Goal: Task Accomplishment & Management: Manage account settings

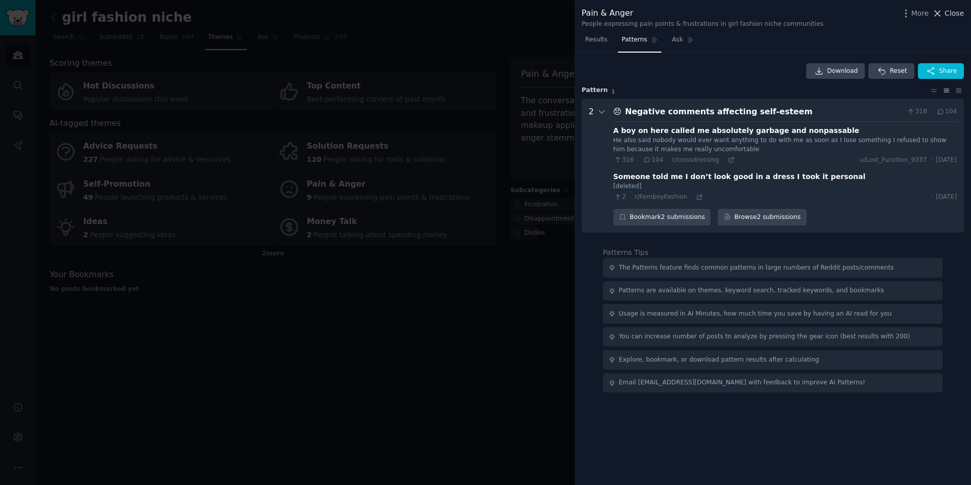
click at [939, 10] on icon at bounding box center [937, 13] width 11 height 11
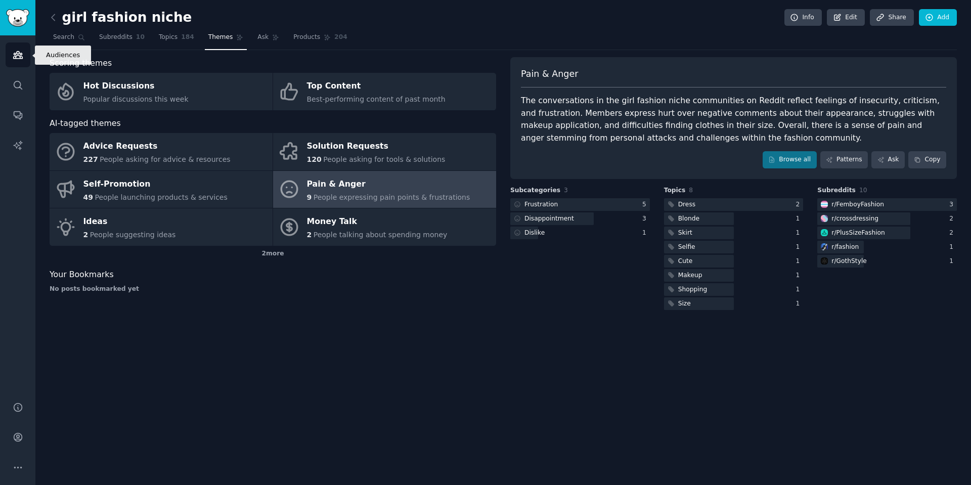
click at [23, 57] on icon "Sidebar" at bounding box center [18, 55] width 11 height 11
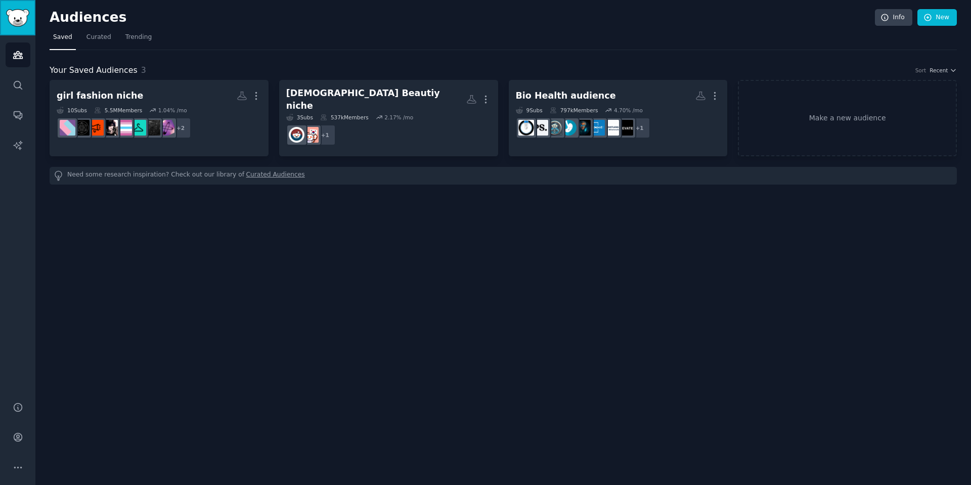
click at [19, 27] on link "Sidebar" at bounding box center [17, 17] width 35 height 35
click at [107, 41] on span "Curated" at bounding box center [98, 37] width 25 height 9
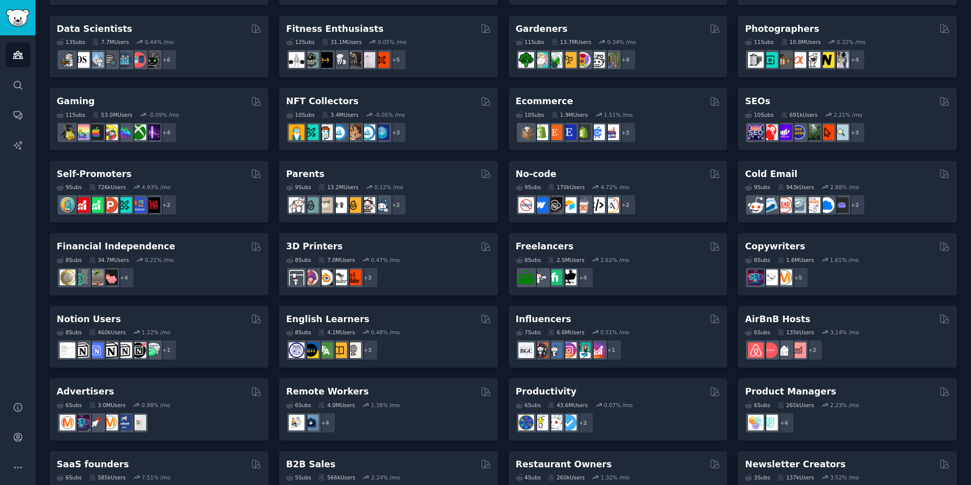
scroll to position [303, 0]
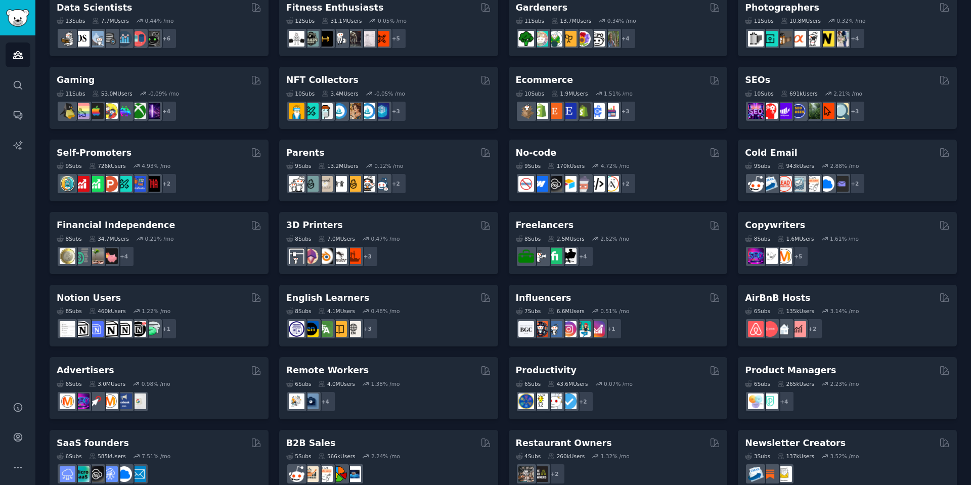
drag, startPoint x: 90, startPoint y: 151, endPoint x: 41, endPoint y: 182, distance: 57.3
click at [41, 182] on div "Audiences Info New Saved Curated Trending Curated Audiences Pet Lovers 31 Sub s…" at bounding box center [503, 101] width 936 height 809
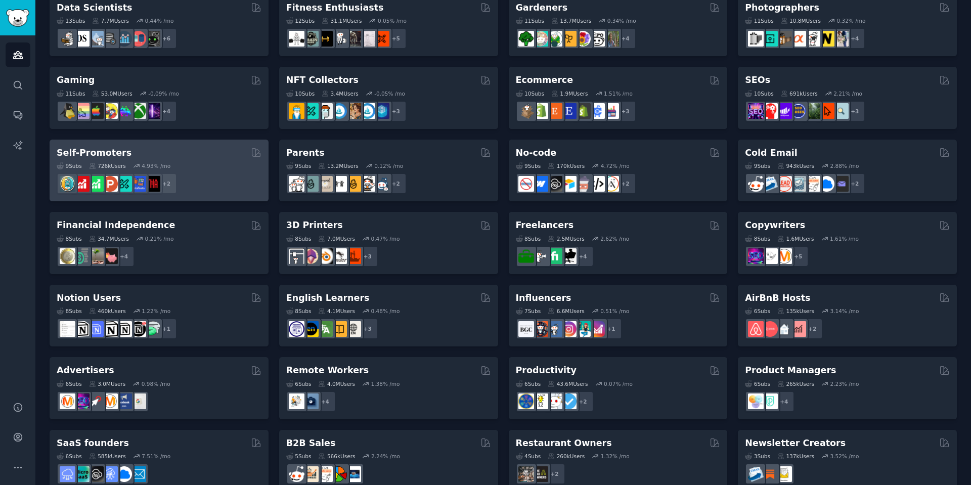
drag, startPoint x: 237, startPoint y: 159, endPoint x: 166, endPoint y: 154, distance: 71.5
click at [166, 154] on div "Self-Promoters Curated by GummySearch 9 Sub s 726k Users 4.93 % /mo r/AppIdeas …" at bounding box center [159, 171] width 219 height 62
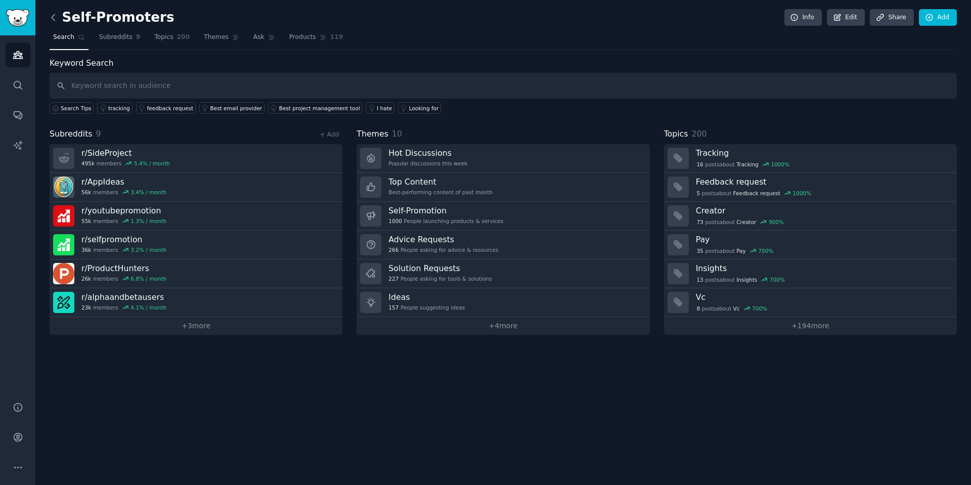
click at [53, 18] on icon at bounding box center [53, 17] width 11 height 11
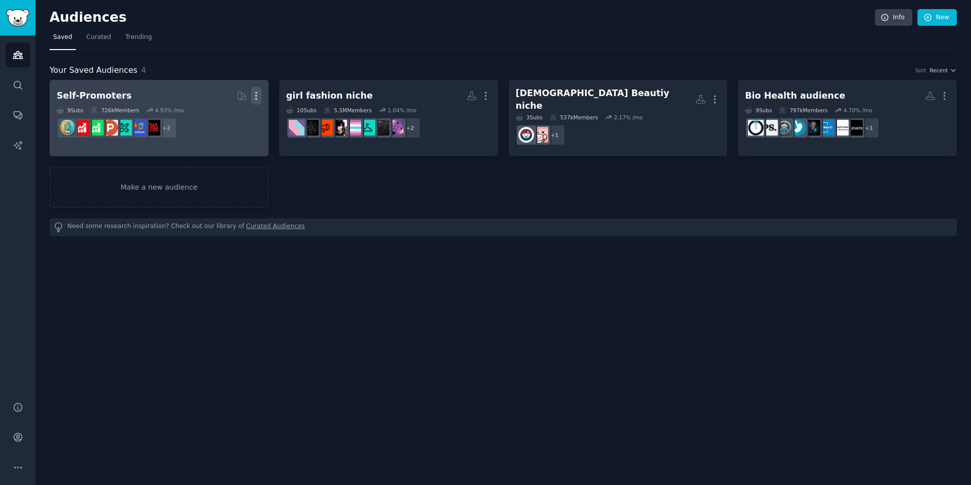
click at [259, 93] on icon "button" at bounding box center [256, 96] width 11 height 11
click at [235, 118] on p "Delete" at bounding box center [228, 117] width 23 height 11
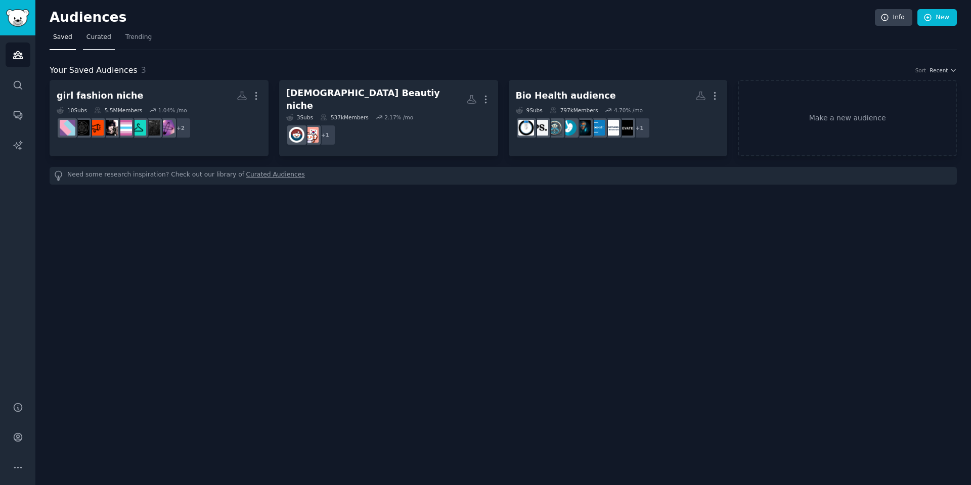
click at [104, 40] on span "Curated" at bounding box center [98, 37] width 25 height 9
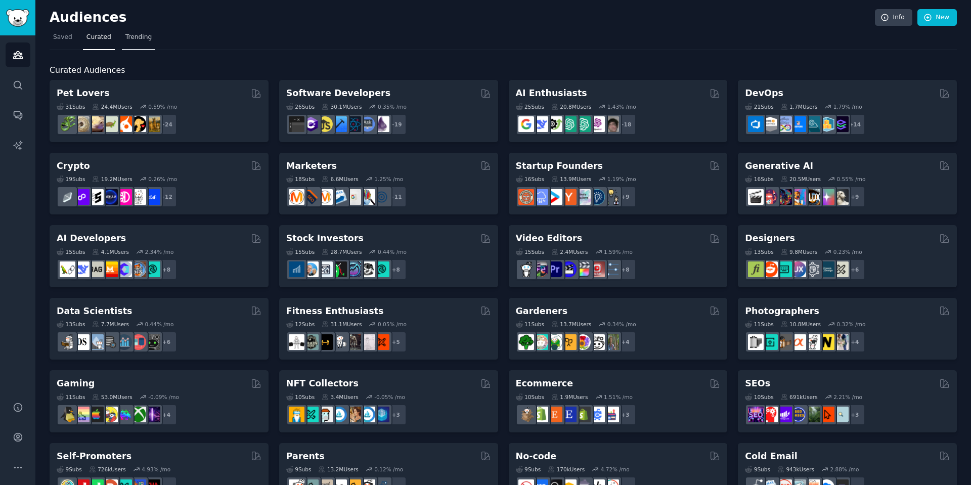
click at [127, 43] on link "Trending" at bounding box center [138, 39] width 33 height 21
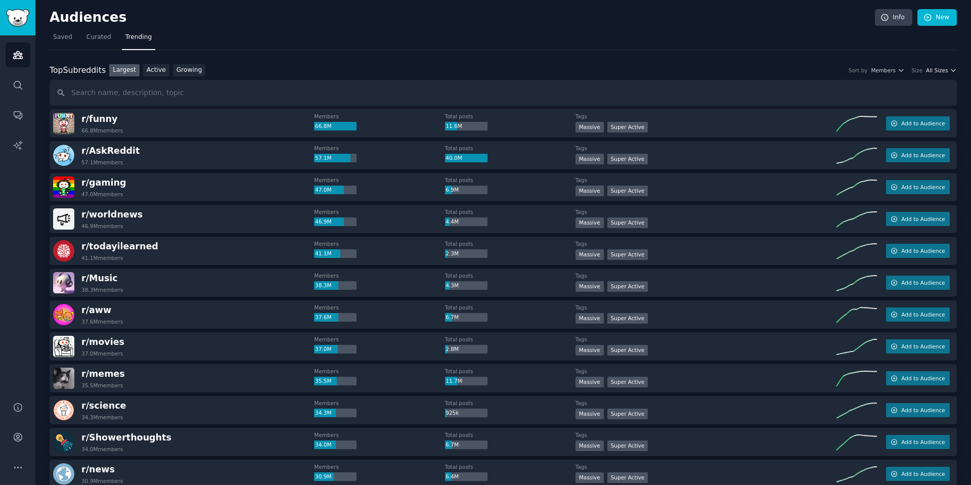
click at [951, 70] on icon "button" at bounding box center [953, 70] width 4 height 2
click at [189, 69] on link "Growing" at bounding box center [189, 70] width 33 height 13
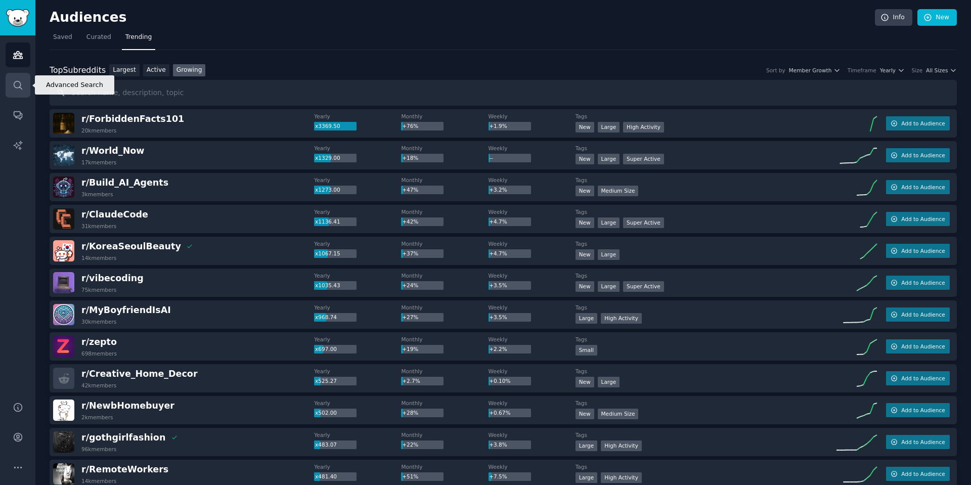
click at [20, 85] on icon "Sidebar" at bounding box center [18, 85] width 8 height 8
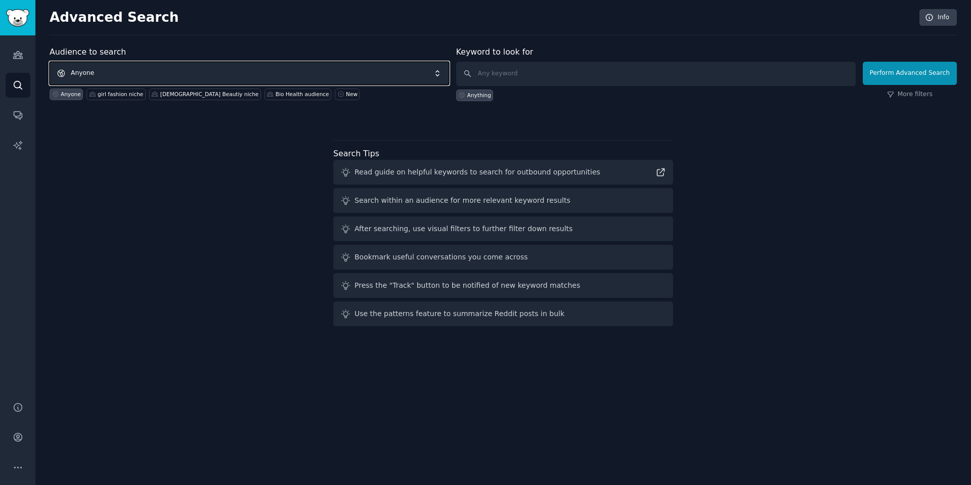
click at [251, 76] on span "Anyone" at bounding box center [250, 73] width 400 height 23
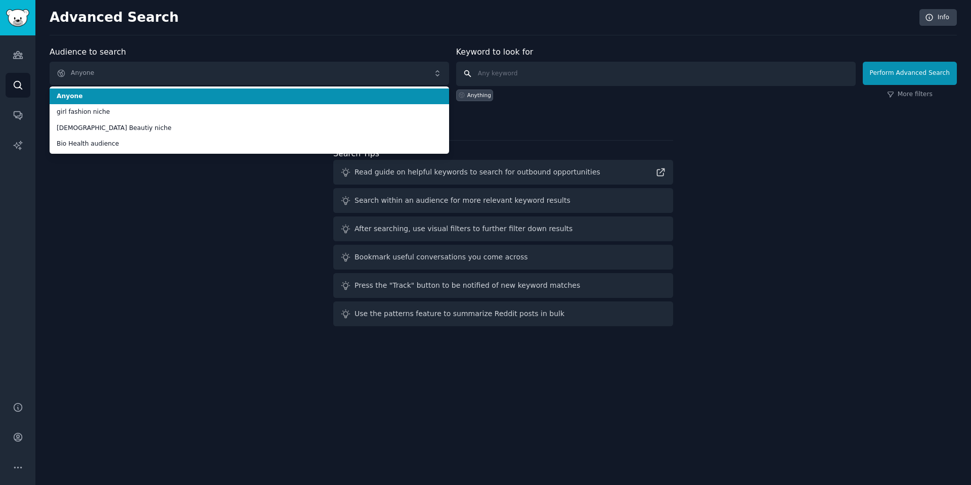
click at [546, 78] on input "text" at bounding box center [656, 74] width 400 height 24
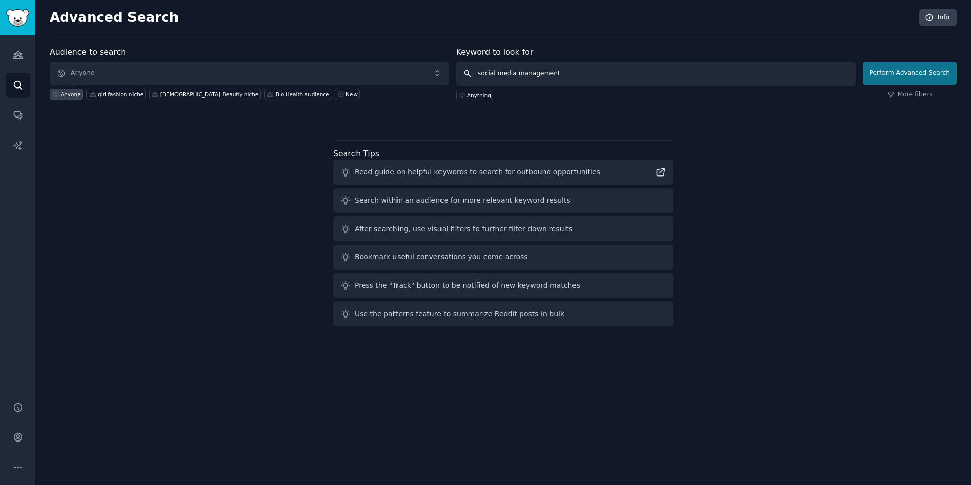
type input "social media management"
click at [903, 68] on button "Perform Advanced Search" at bounding box center [910, 73] width 94 height 23
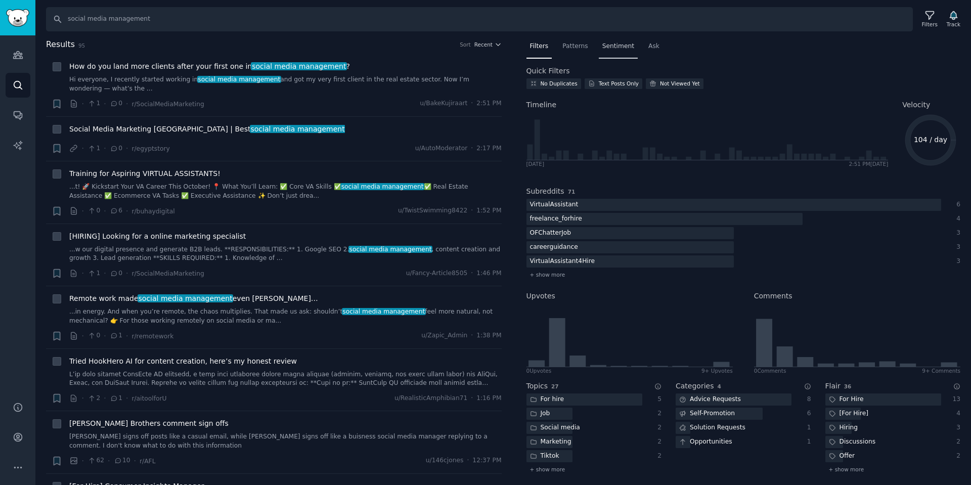
click at [615, 52] on div "Sentiment" at bounding box center [618, 48] width 39 height 21
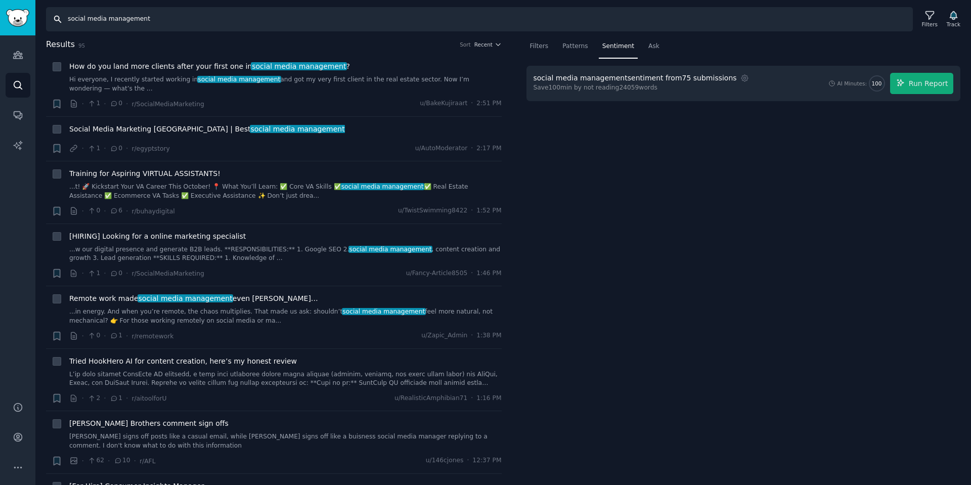
click at [126, 16] on input "social media management" at bounding box center [479, 19] width 867 height 24
type input "social media"
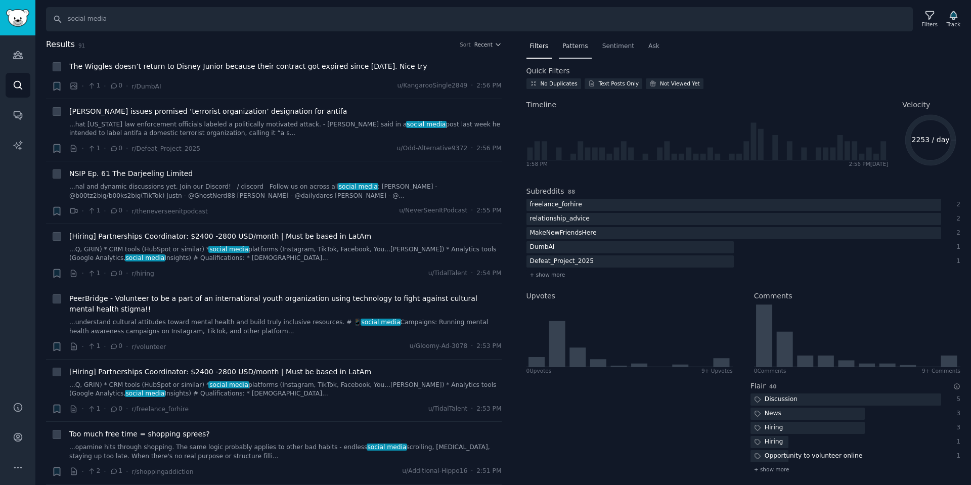
click at [583, 43] on span "Patterns" at bounding box center [574, 46] width 25 height 9
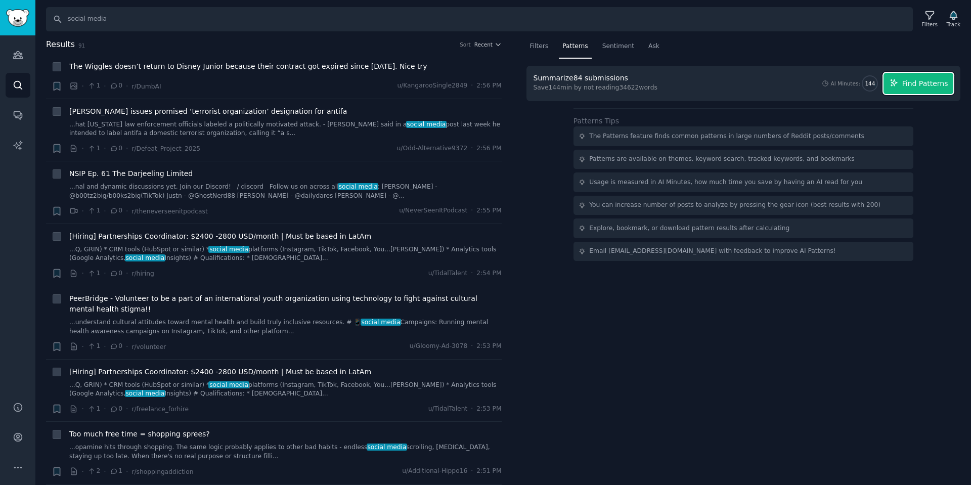
click at [938, 78] on span "Find Patterns" at bounding box center [925, 83] width 46 height 11
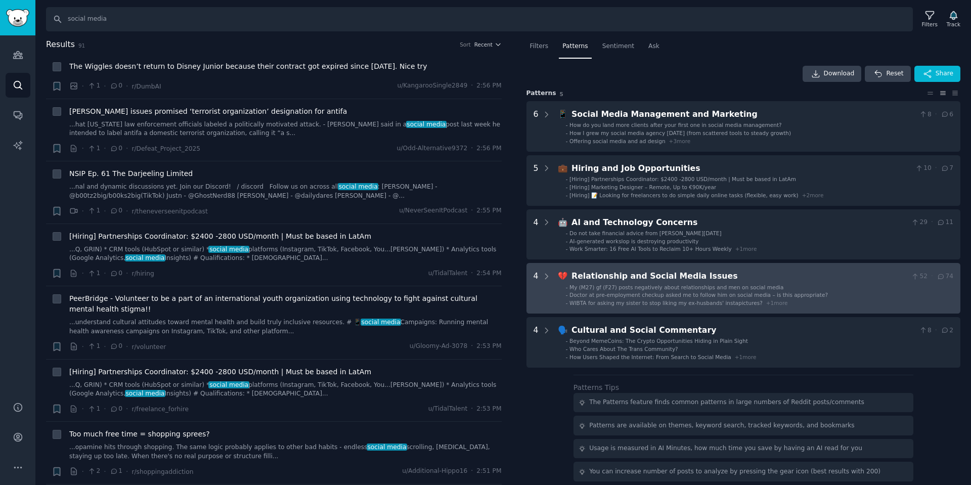
click at [792, 279] on div "Relationship and Social Media Issues" at bounding box center [739, 276] width 336 height 13
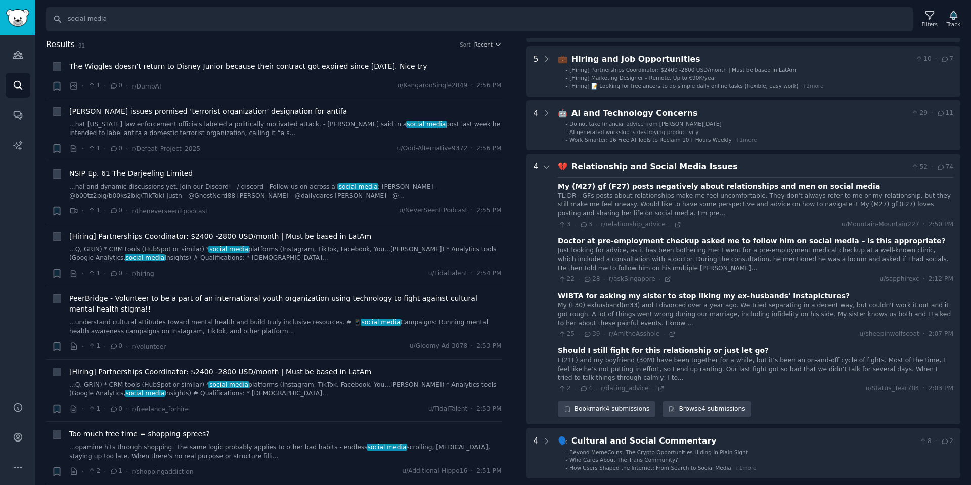
scroll to position [104, 0]
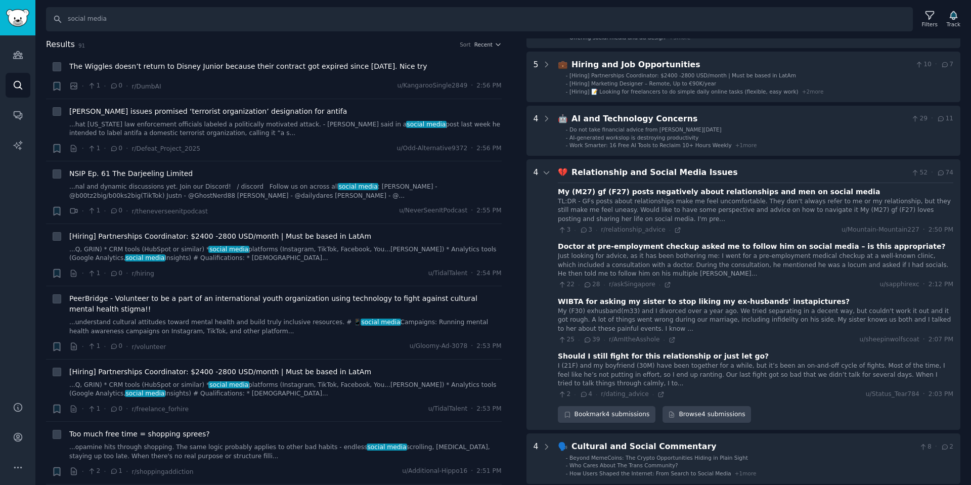
click at [587, 174] on div "Relationship and Social Media Issues" at bounding box center [739, 172] width 336 height 13
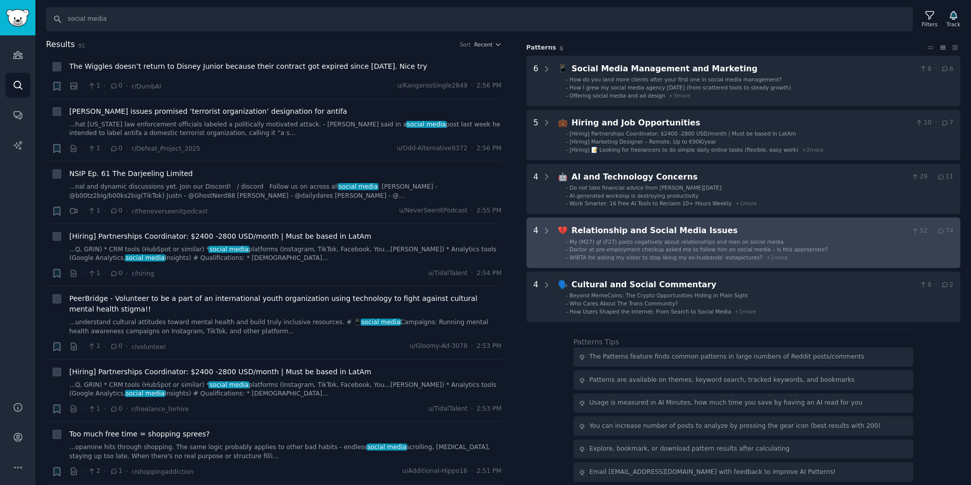
scroll to position [46, 0]
click at [622, 253] on ul "- My (M27) gf (F27) posts negatively about relationships and men on social medi…" at bounding box center [756, 249] width 394 height 23
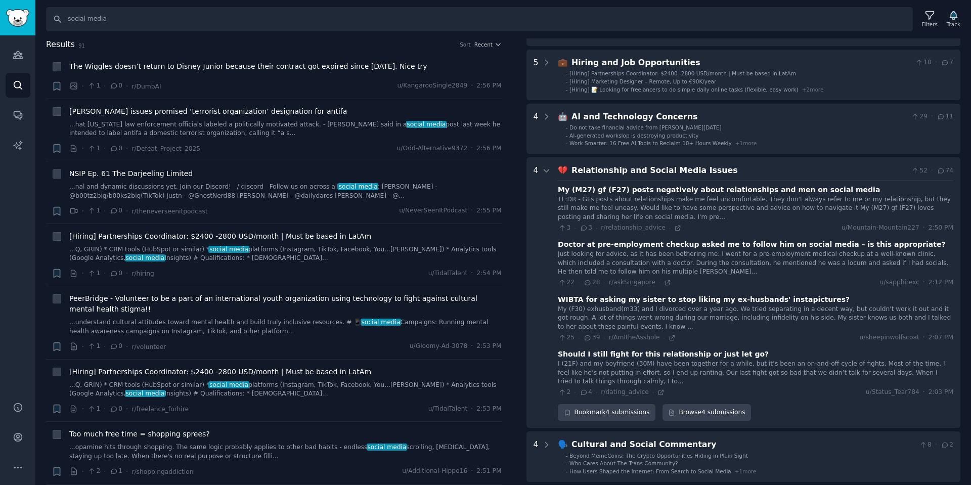
scroll to position [104, 0]
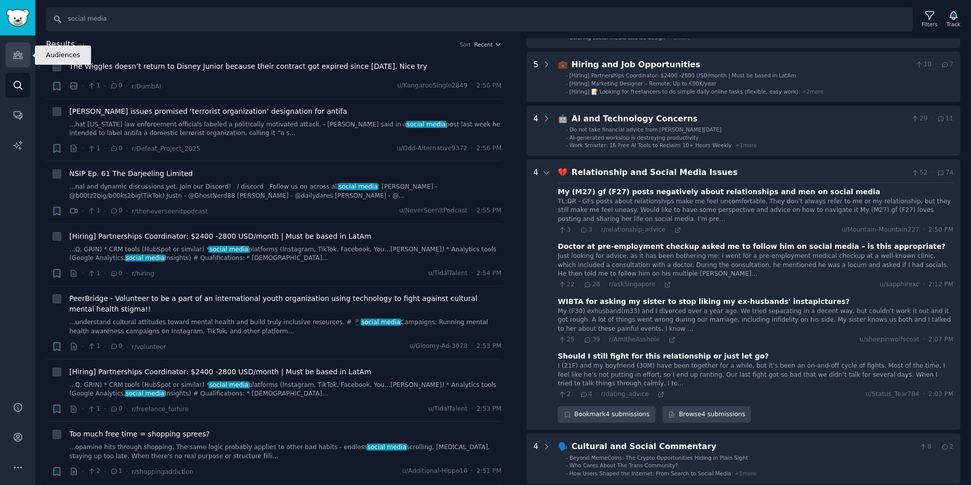
click at [14, 57] on icon "Sidebar" at bounding box center [17, 55] width 9 height 7
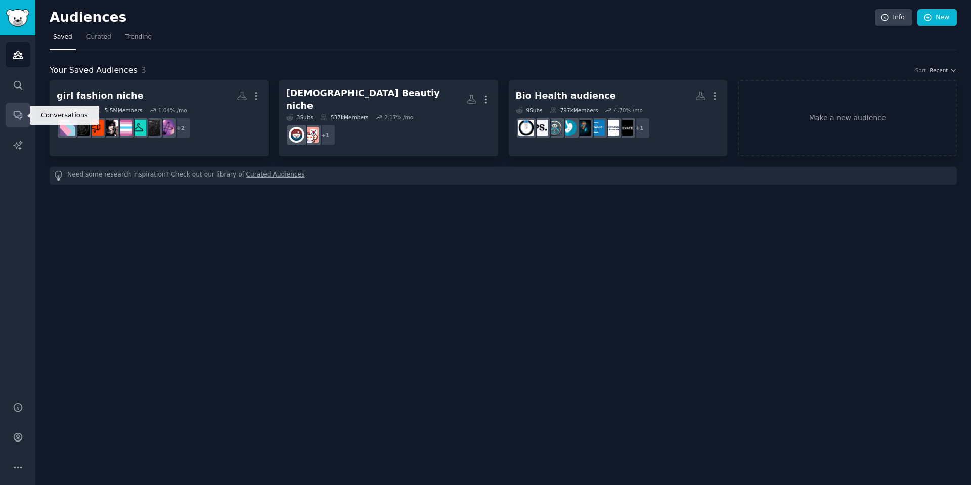
click at [22, 115] on icon "Sidebar" at bounding box center [18, 115] width 11 height 11
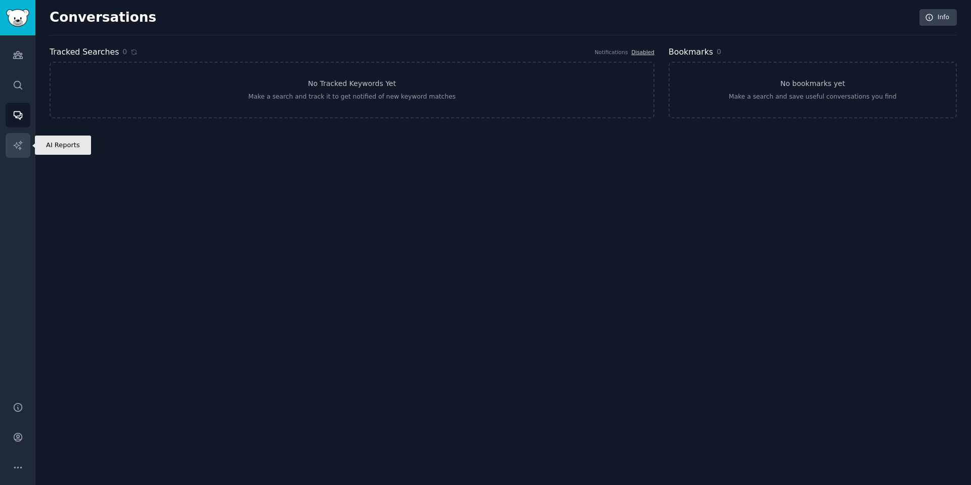
click at [11, 144] on link "AI Reports" at bounding box center [18, 145] width 25 height 25
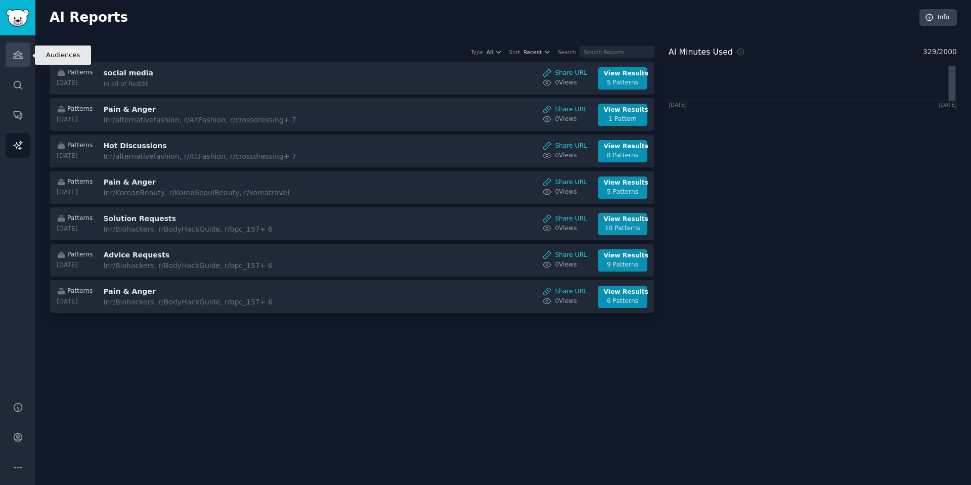
click at [19, 60] on link "Audiences" at bounding box center [18, 54] width 25 height 25
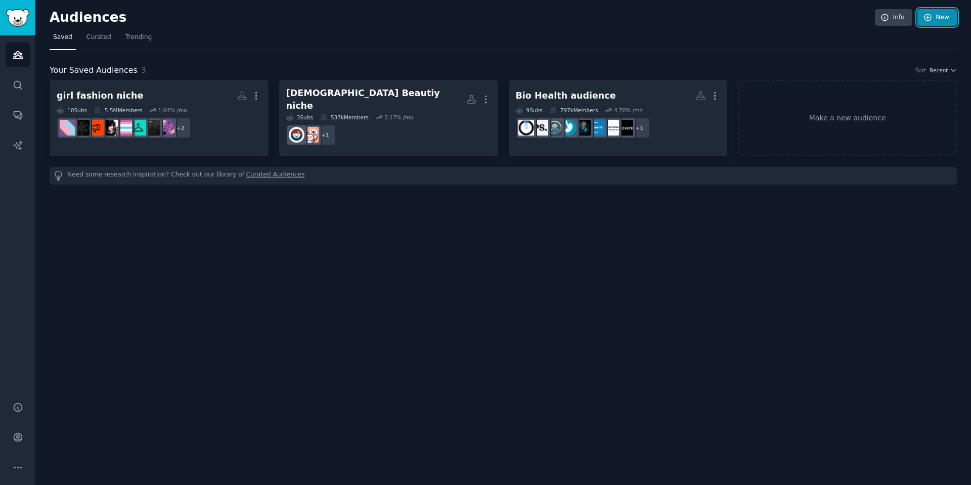
click at [928, 24] on link "New" at bounding box center [936, 17] width 39 height 17
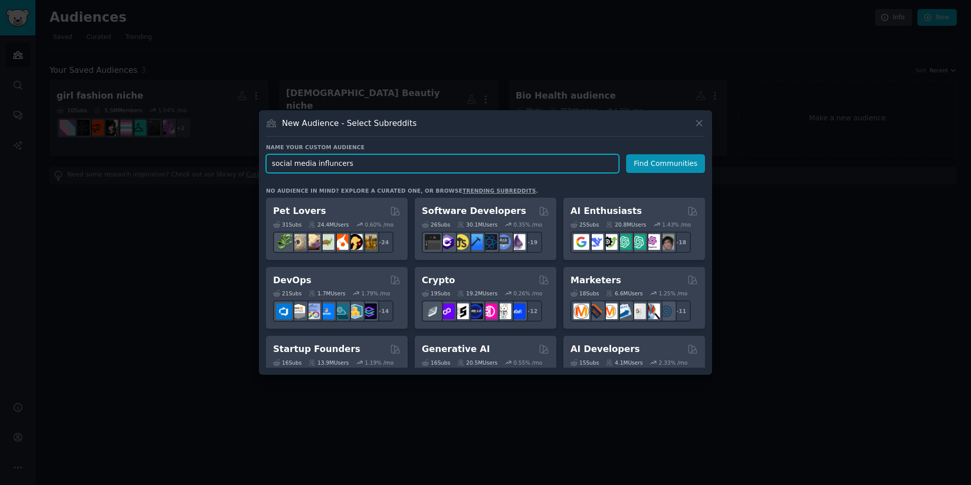
paste input "e"
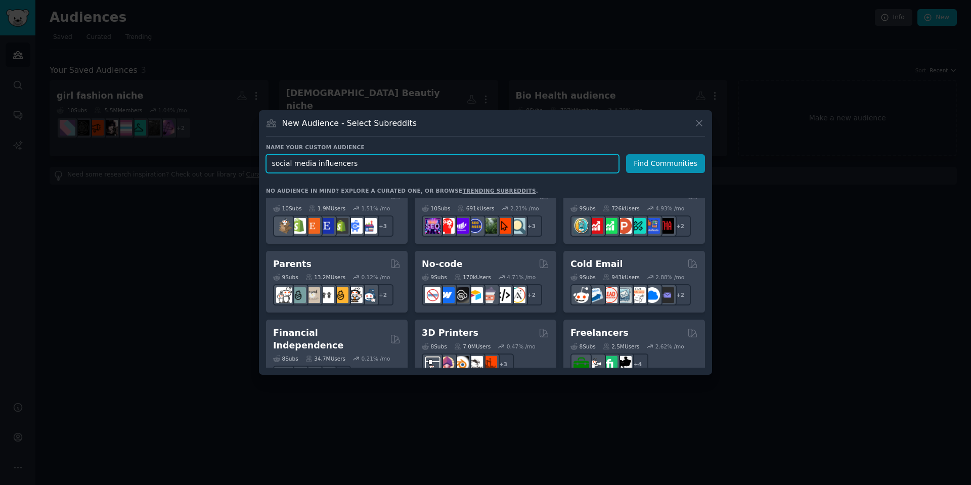
scroll to position [425, 0]
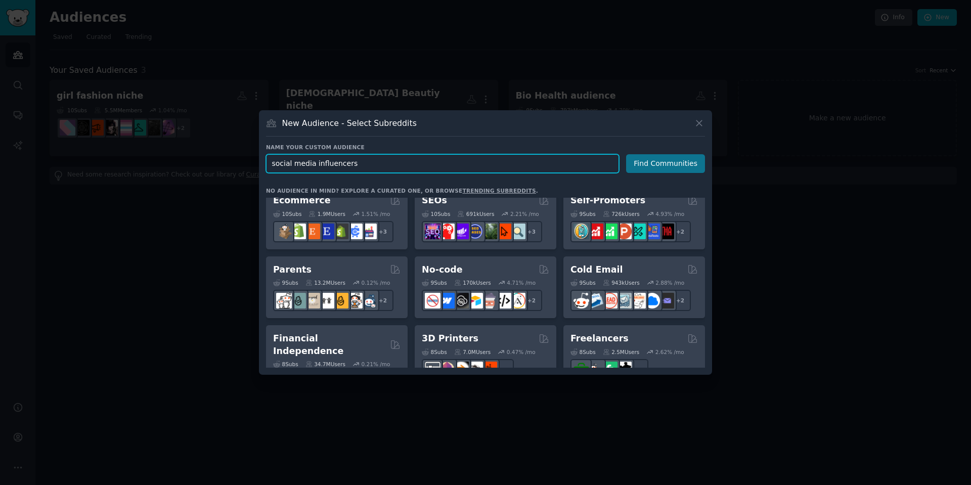
type input "social media influencers"
click at [649, 161] on button "Find Communities" at bounding box center [665, 163] width 79 height 19
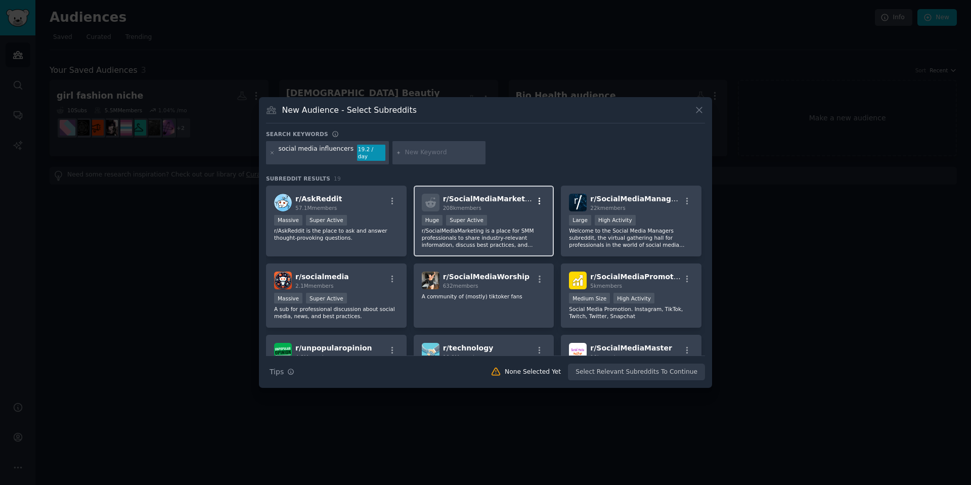
click at [540, 199] on icon "button" at bounding box center [539, 201] width 9 height 9
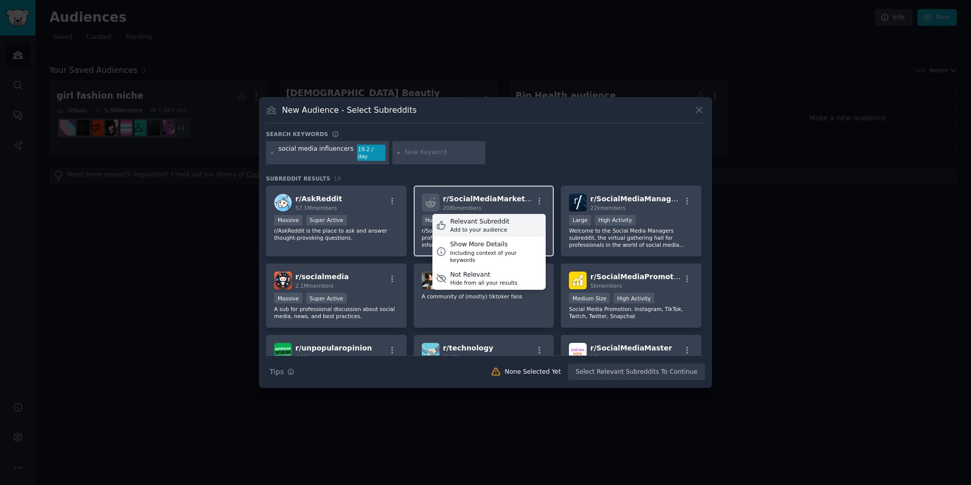
click at [517, 220] on div "Relevant Subreddit Add to your audience" at bounding box center [488, 225] width 113 height 23
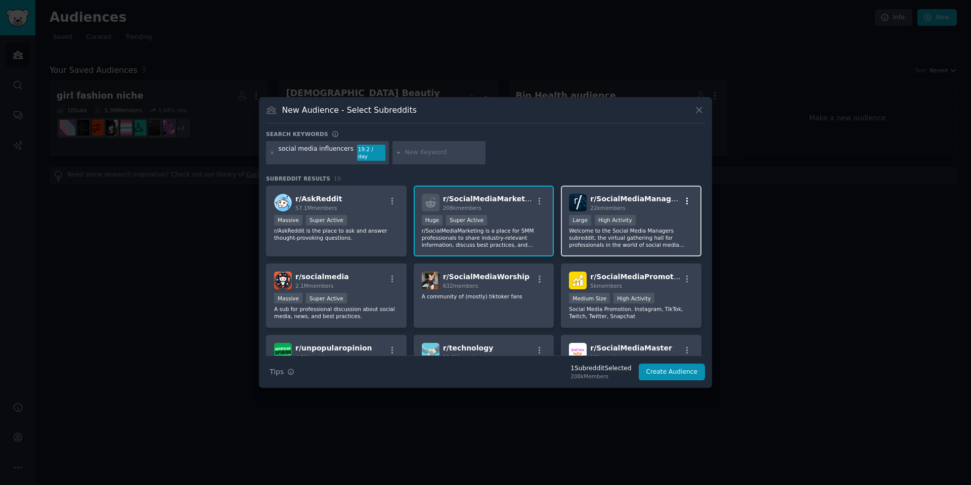
click at [686, 197] on icon "button" at bounding box center [687, 200] width 2 height 7
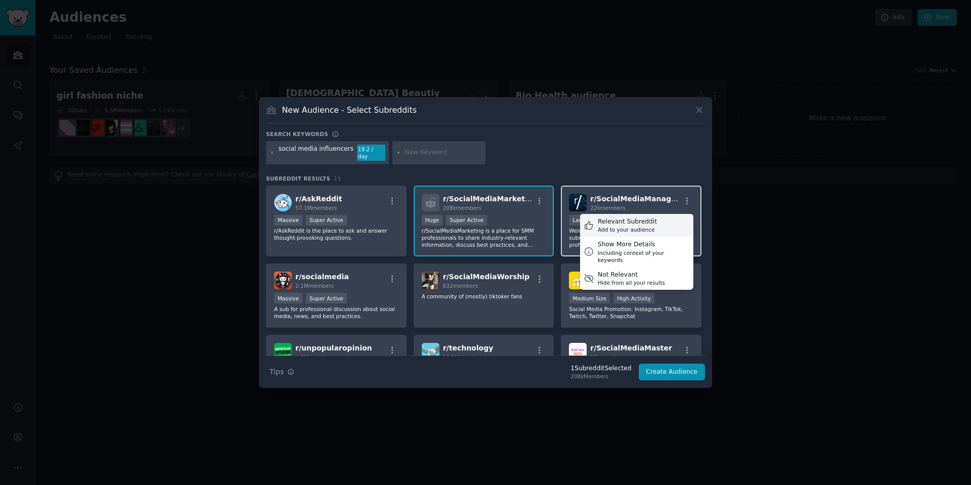
click at [655, 222] on div "Relevant Subreddit Add to your audience" at bounding box center [636, 225] width 113 height 23
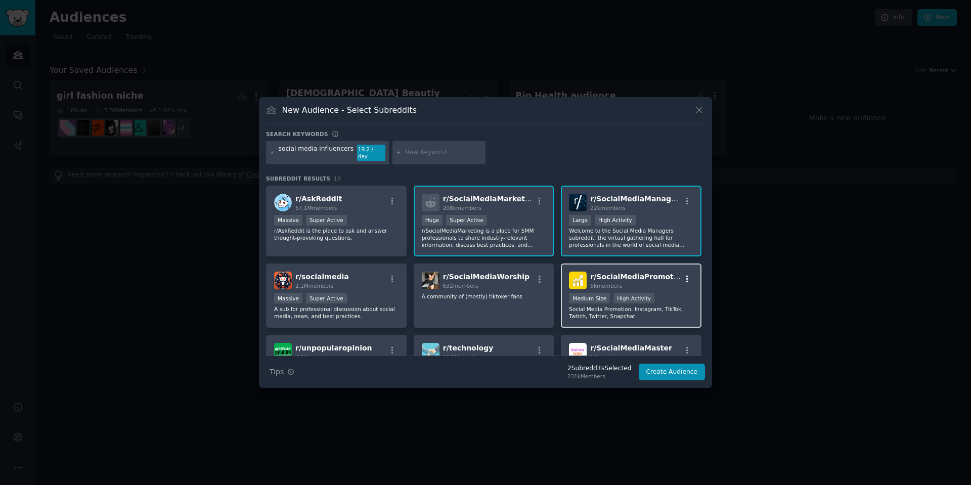
click at [681, 276] on button "button" at bounding box center [687, 279] width 13 height 9
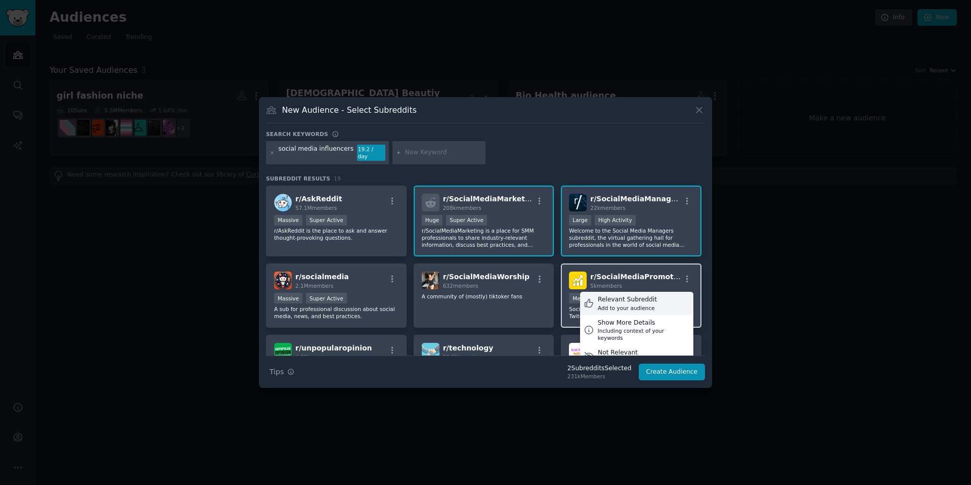
click at [662, 296] on div "Relevant Subreddit Add to your audience" at bounding box center [636, 303] width 113 height 23
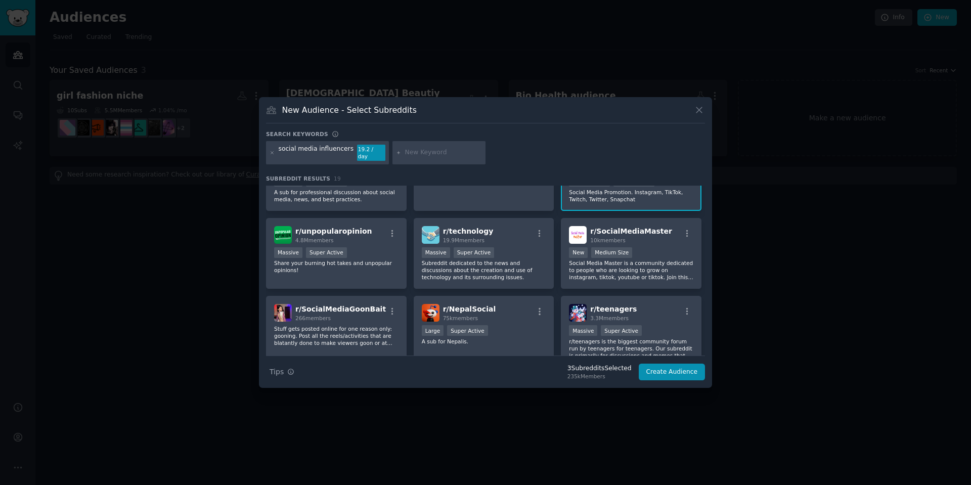
scroll to position [121, 0]
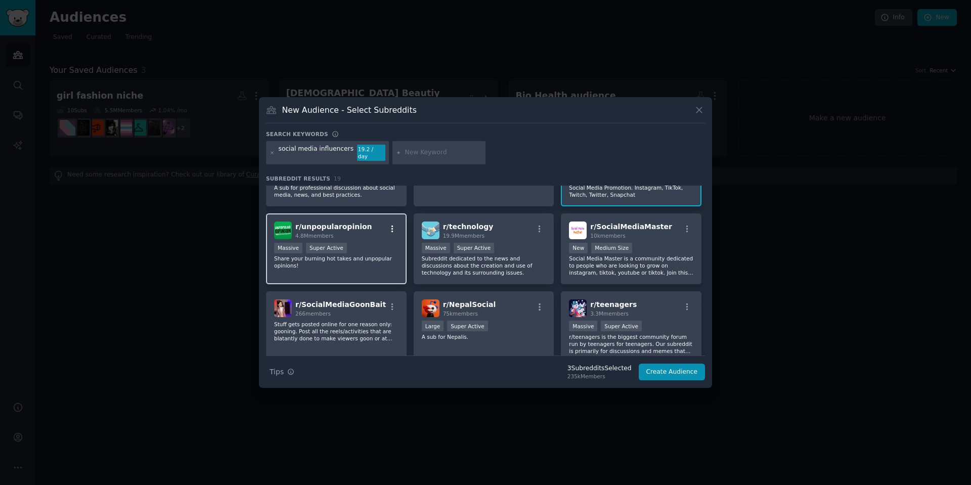
click at [388, 225] on icon "button" at bounding box center [392, 229] width 9 height 9
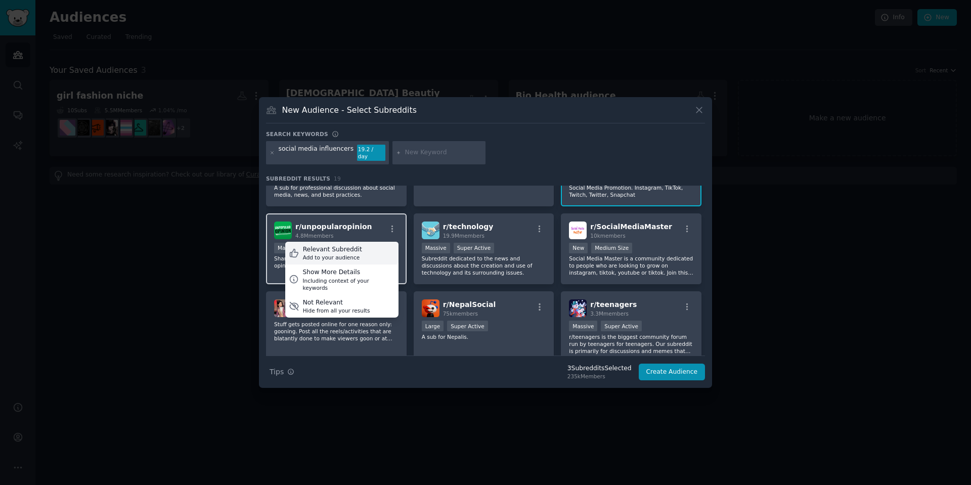
click at [369, 254] on div "Relevant Subreddit Add to your audience" at bounding box center [341, 253] width 113 height 23
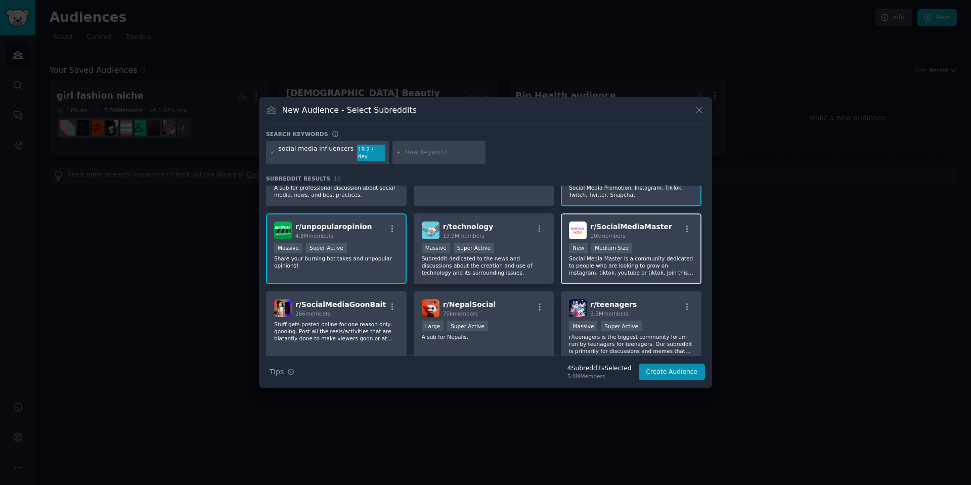
click at [677, 225] on div "r/ SocialMediaMaster 10k members" at bounding box center [631, 231] width 124 height 18
click at [683, 227] on icon "button" at bounding box center [687, 229] width 9 height 9
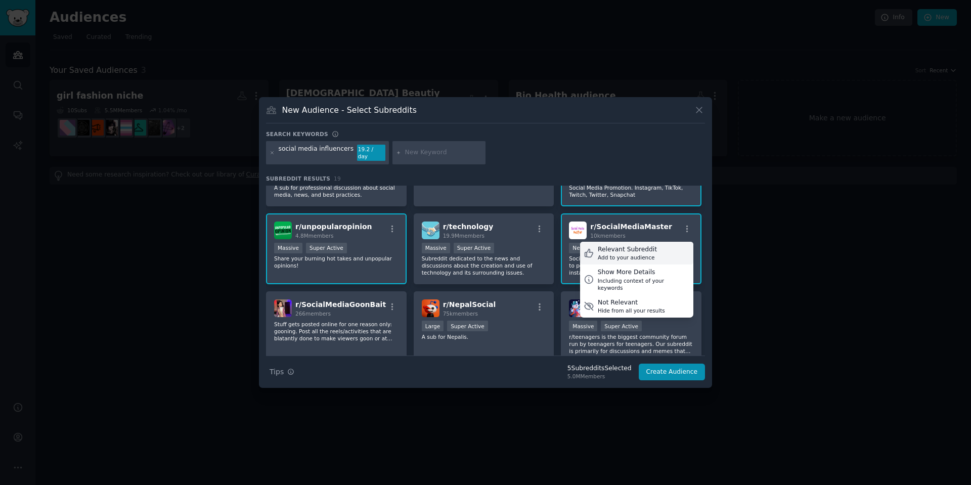
click at [662, 256] on div "Relevant Subreddit Add to your audience" at bounding box center [636, 253] width 113 height 23
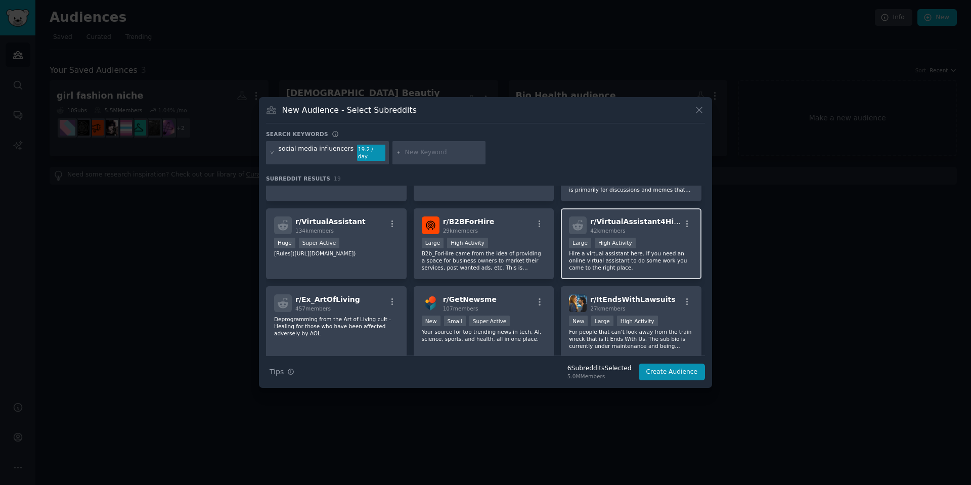
scroll to position [303, 0]
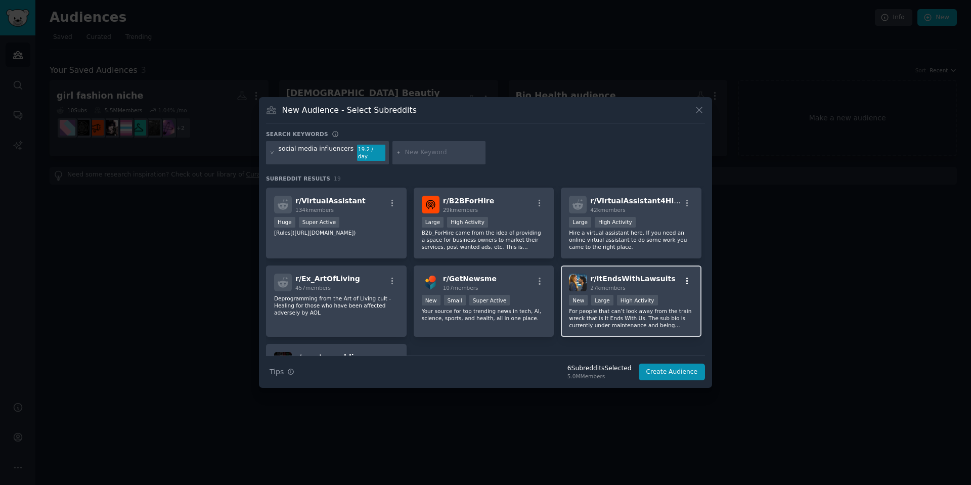
click at [683, 277] on icon "button" at bounding box center [687, 281] width 9 height 9
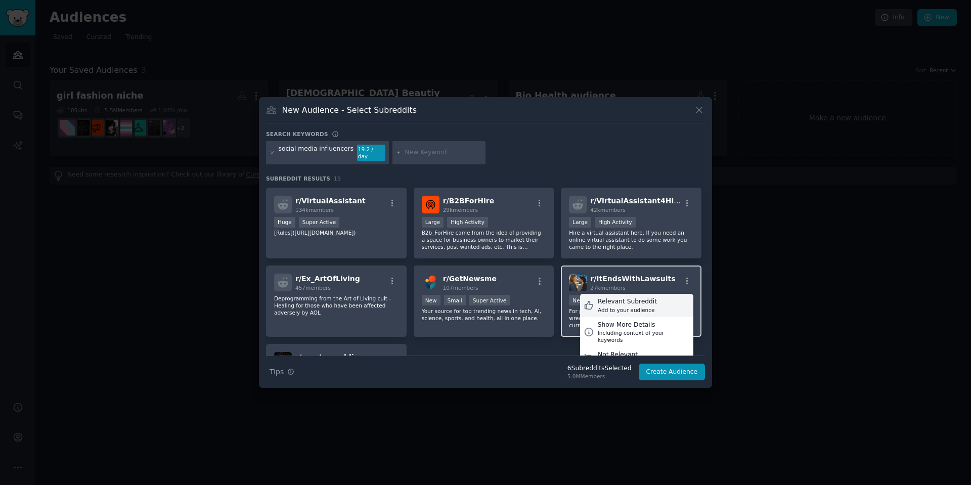
click at [653, 304] on div "Relevant Subreddit Add to your audience" at bounding box center [636, 305] width 113 height 23
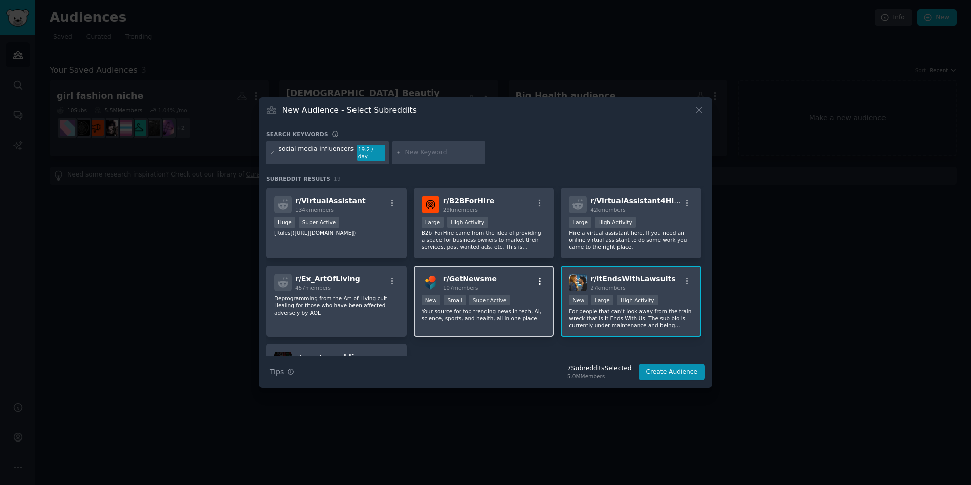
click at [536, 281] on icon "button" at bounding box center [539, 281] width 9 height 9
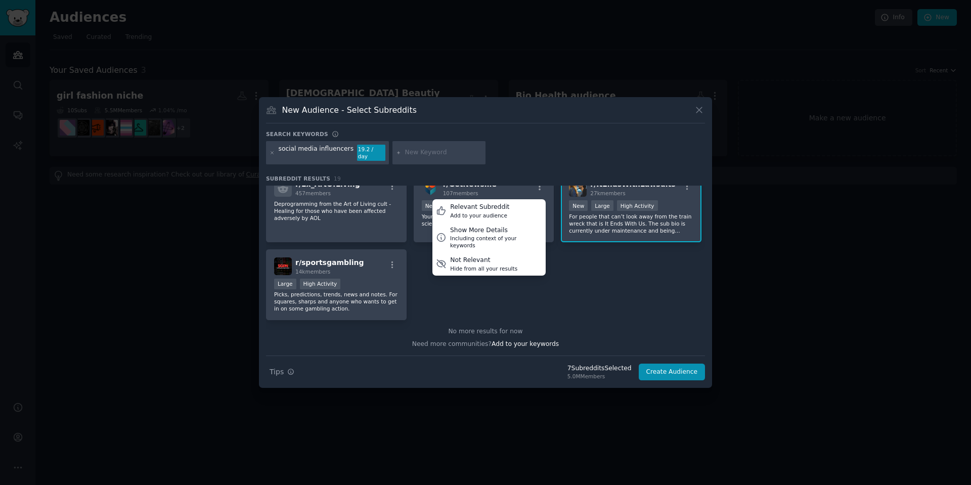
click at [463, 286] on div "r/ AskReddit 57.1M members Massive Super Active r/AskReddit is the place to ask…" at bounding box center [485, 54] width 439 height 533
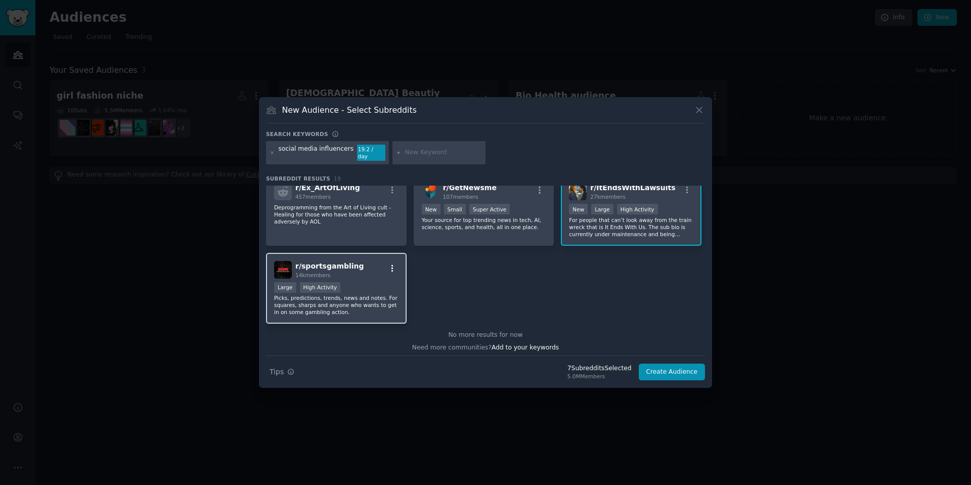
click at [394, 265] on icon "button" at bounding box center [392, 268] width 9 height 9
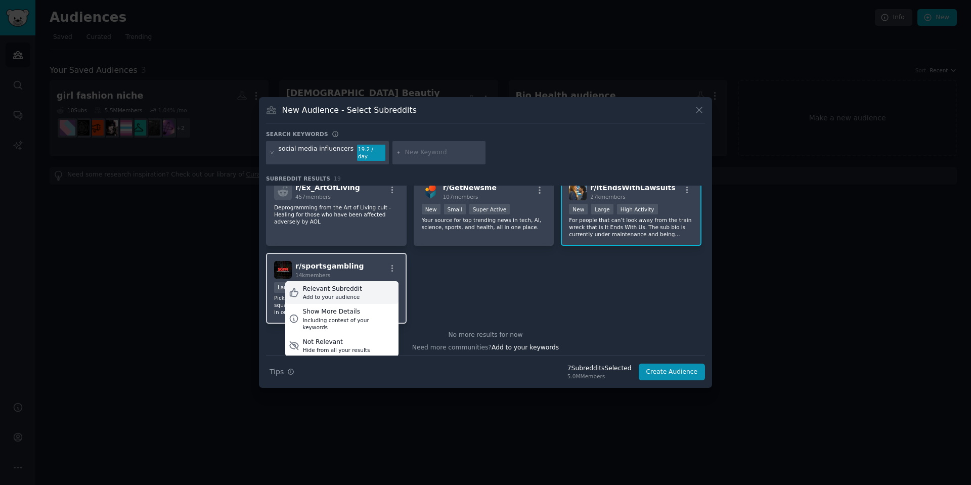
click at [371, 284] on div "Relevant Subreddit Add to your audience" at bounding box center [341, 292] width 113 height 23
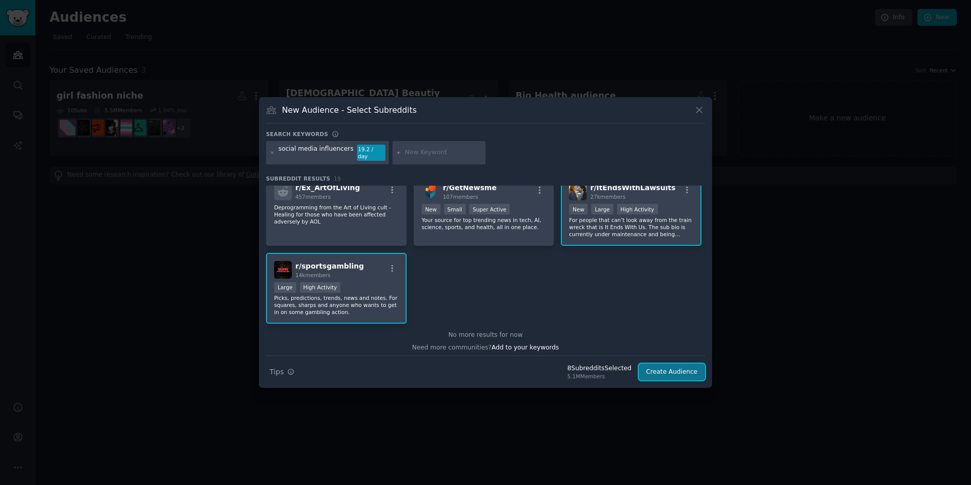
click at [684, 366] on button "Create Audience" at bounding box center [672, 372] width 67 height 17
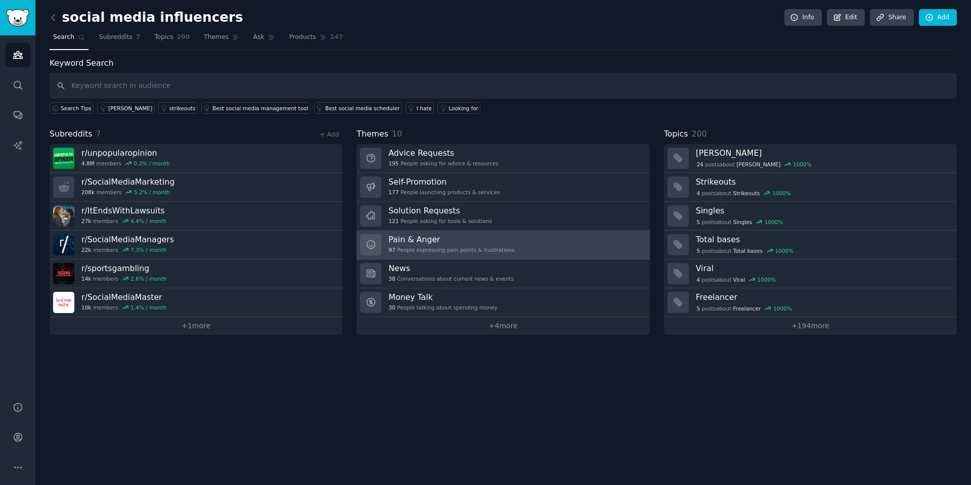
click at [461, 245] on div "Pain & Anger 97 People expressing pain points & frustrations" at bounding box center [451, 244] width 126 height 21
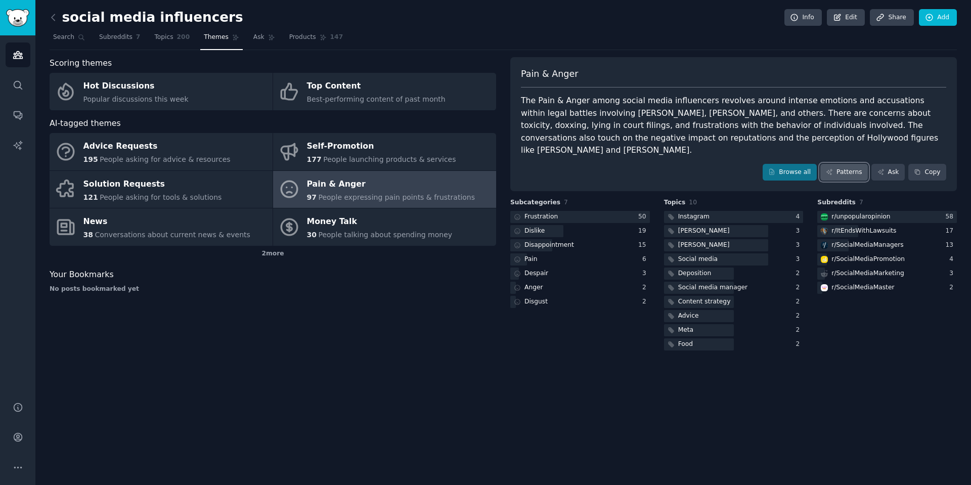
click at [852, 164] on link "Patterns" at bounding box center [844, 172] width 48 height 17
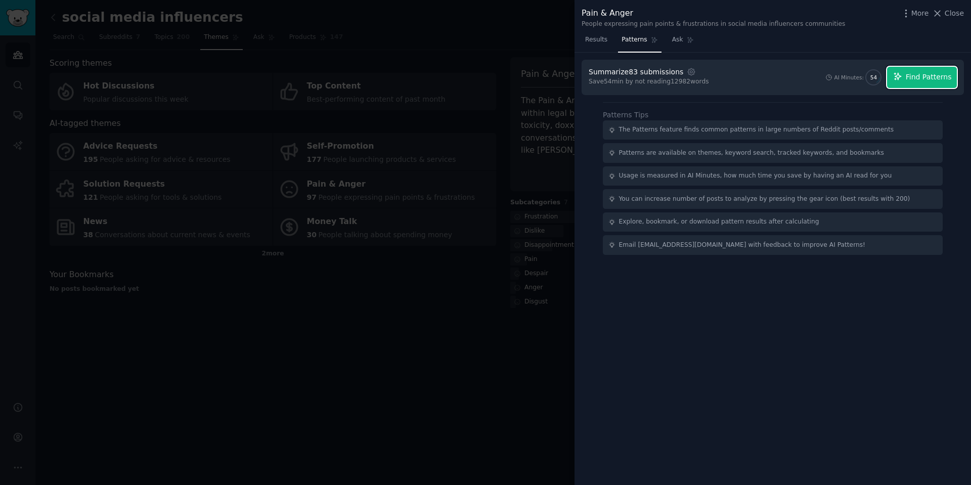
click at [912, 71] on button "Find Patterns" at bounding box center [922, 77] width 70 height 21
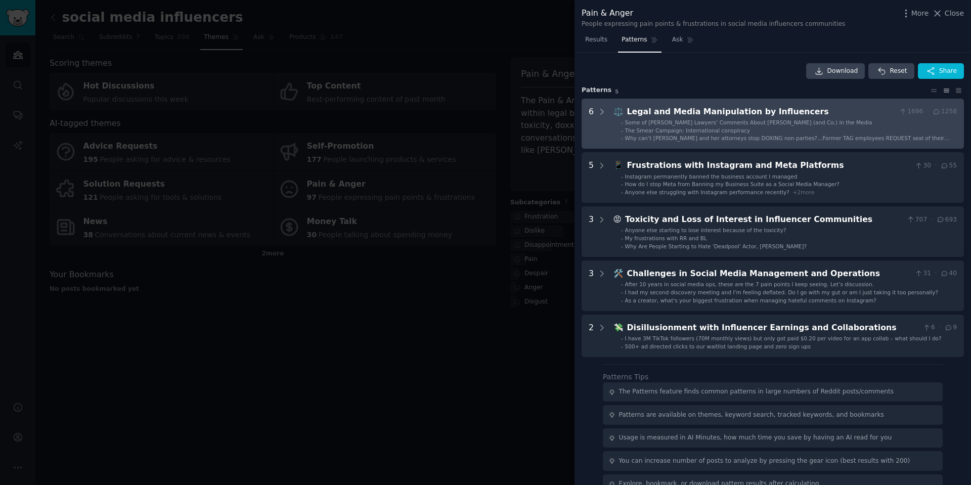
click at [617, 120] on ul "- Some of [PERSON_NAME] Lawyers’ Comments About [PERSON_NAME] (and Co.) in the …" at bounding box center [785, 130] width 343 height 23
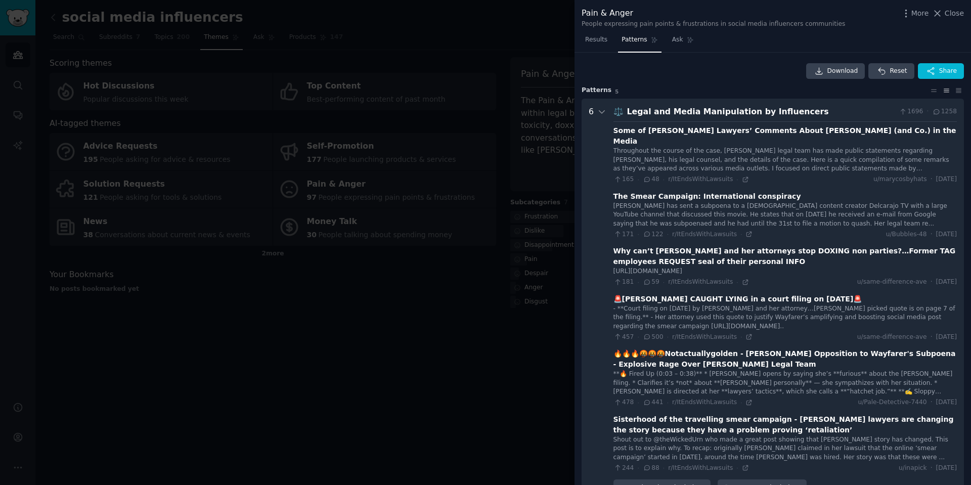
scroll to position [46, 0]
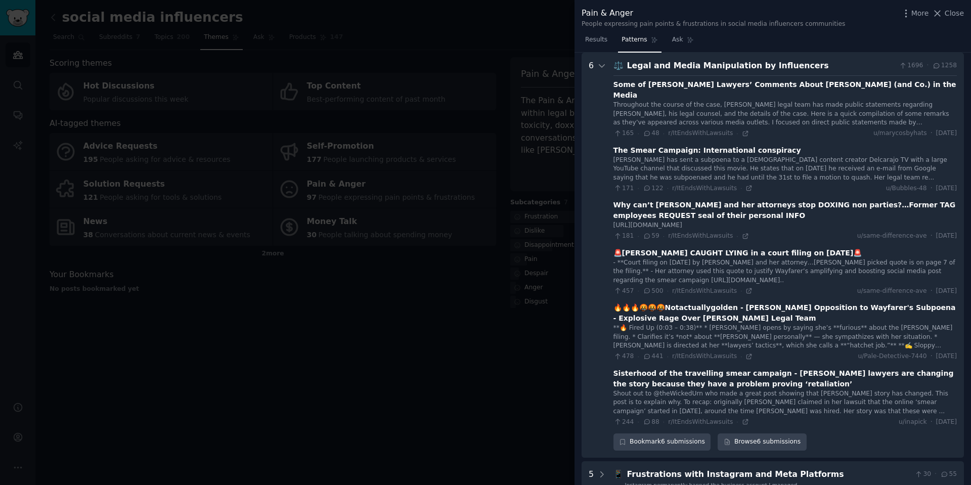
click at [392, 373] on div at bounding box center [485, 242] width 971 height 485
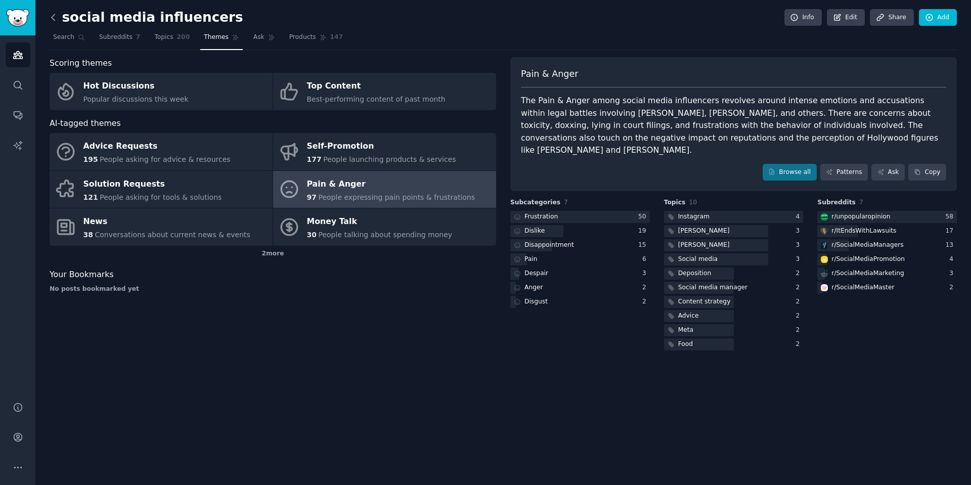
click at [58, 20] on icon at bounding box center [53, 17] width 11 height 11
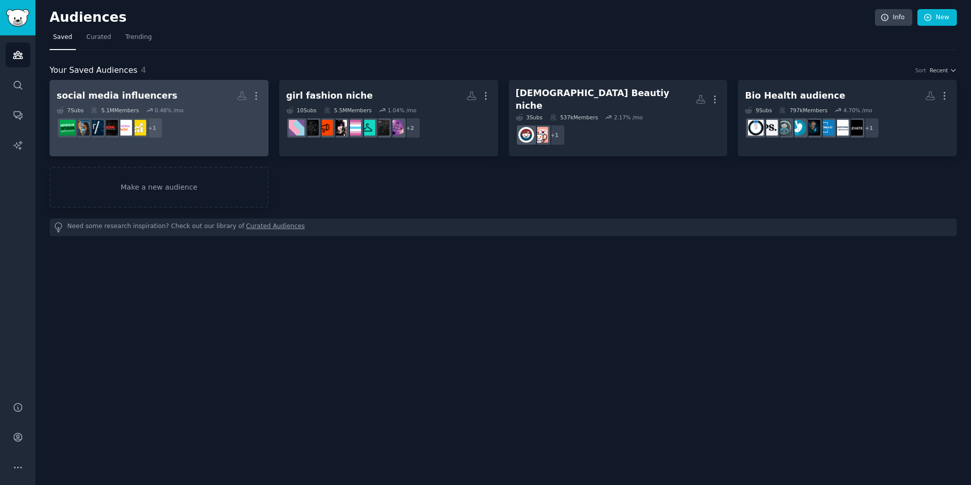
click at [198, 102] on h2 "social media influencers More" at bounding box center [159, 96] width 205 height 18
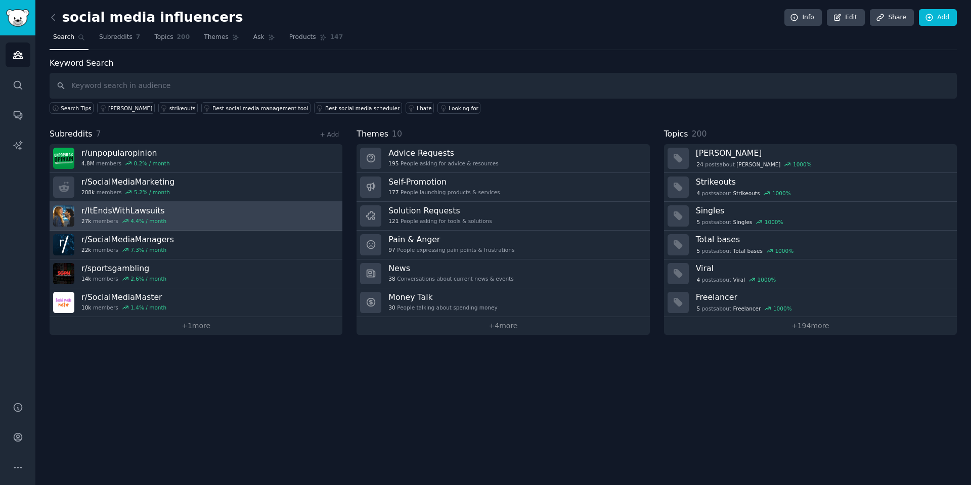
click at [184, 217] on link "r/ ItEndsWithLawsuits 27k members 4.4 % / month" at bounding box center [196, 216] width 293 height 29
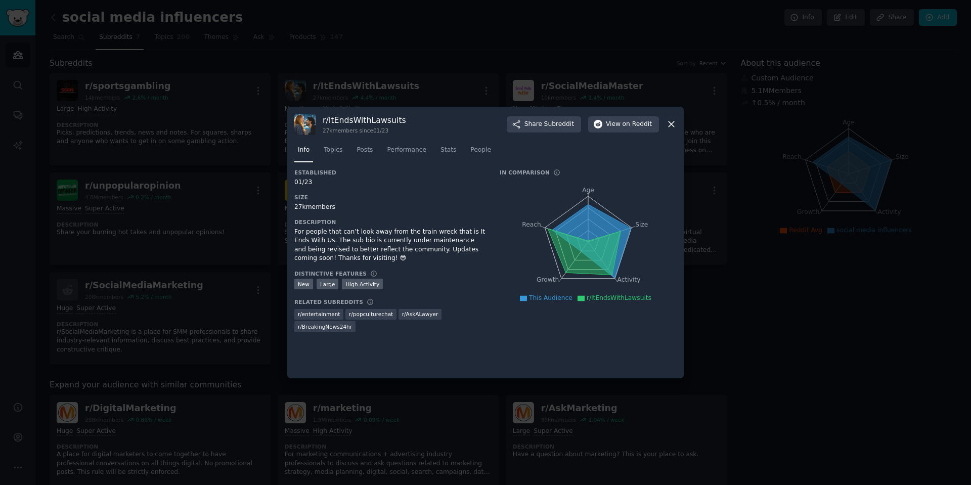
click at [673, 125] on icon at bounding box center [672, 125] width 6 height 6
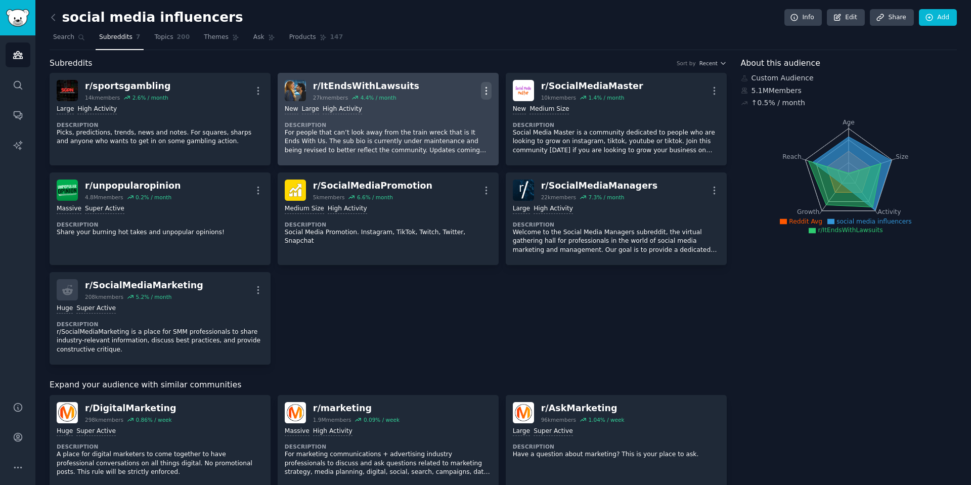
click at [485, 96] on icon "button" at bounding box center [486, 90] width 11 height 11
click at [447, 131] on p "Delete" at bounding box center [446, 129] width 23 height 11
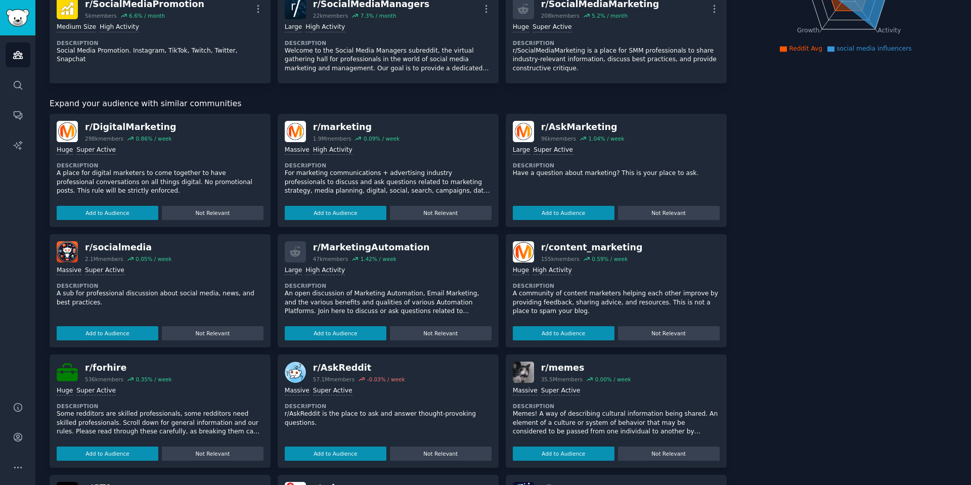
scroll to position [182, 0]
click at [319, 332] on button "Add to Audience" at bounding box center [336, 333] width 102 height 14
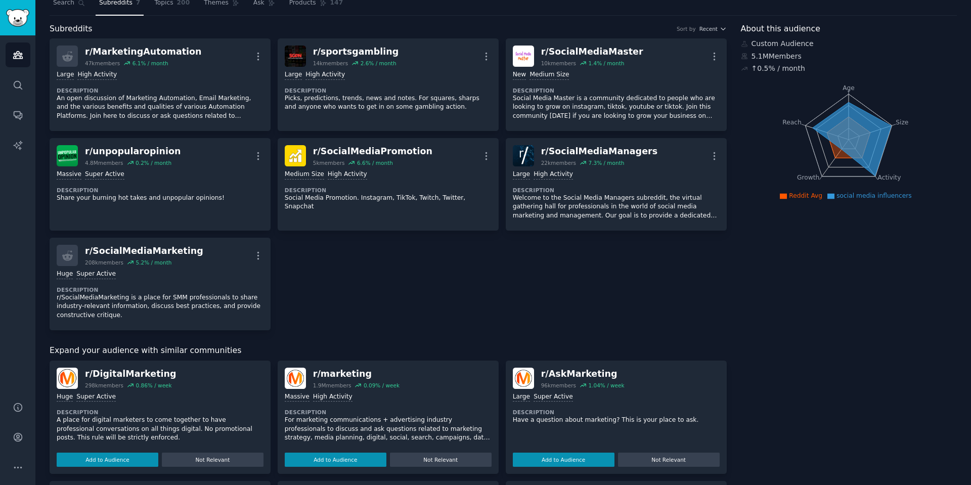
scroll to position [0, 0]
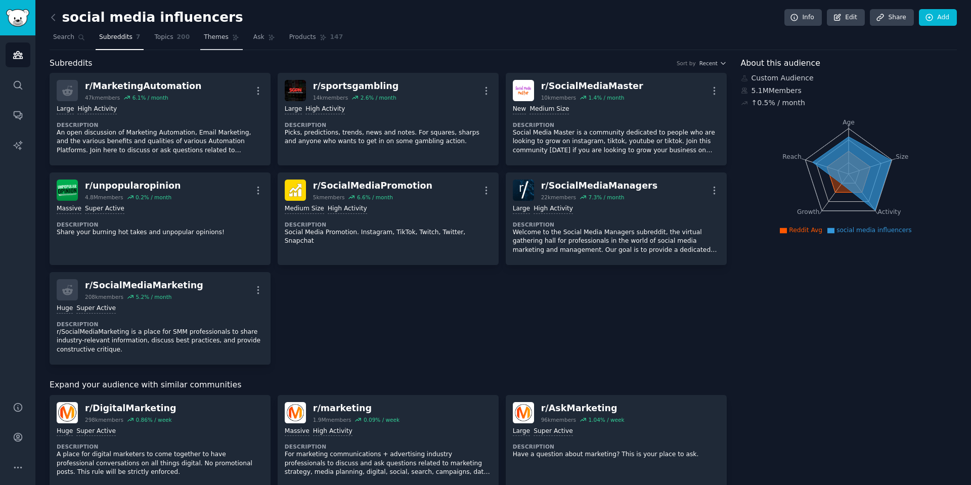
click at [210, 42] on link "Themes" at bounding box center [221, 39] width 42 height 21
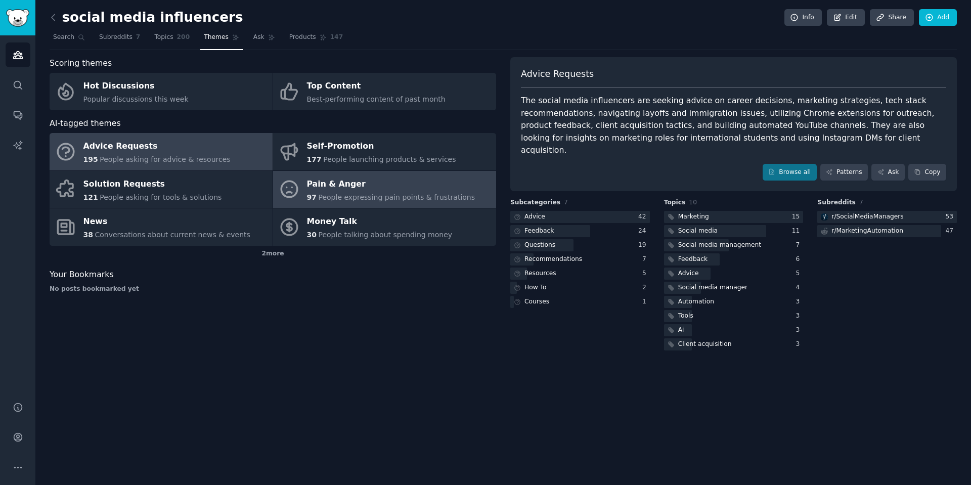
click at [335, 192] on div "97 People expressing pain points & frustrations" at bounding box center [391, 197] width 168 height 11
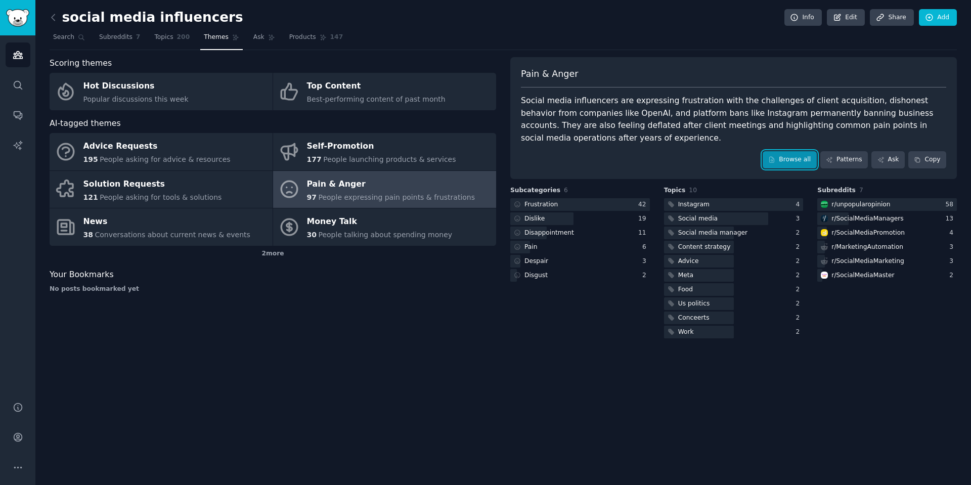
click at [801, 161] on link "Browse all" at bounding box center [790, 159] width 54 height 17
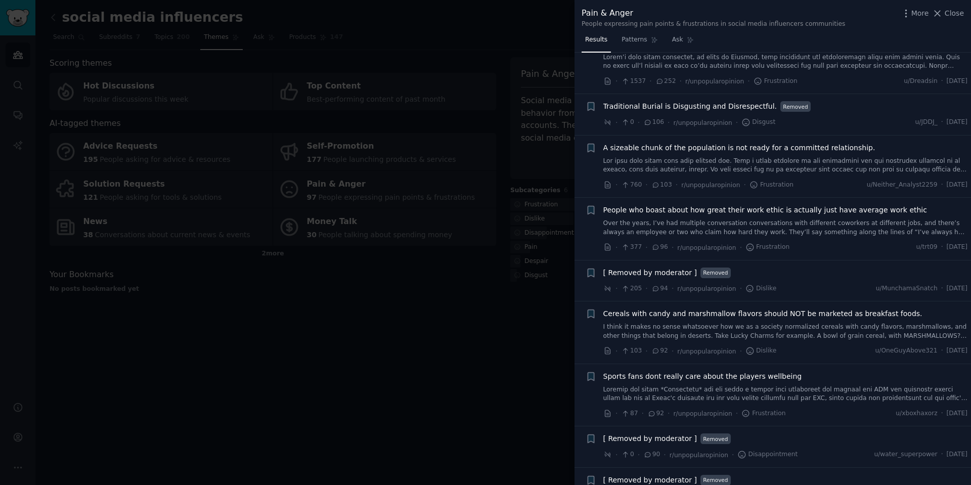
scroll to position [182, 0]
click at [423, 390] on div at bounding box center [485, 242] width 971 height 485
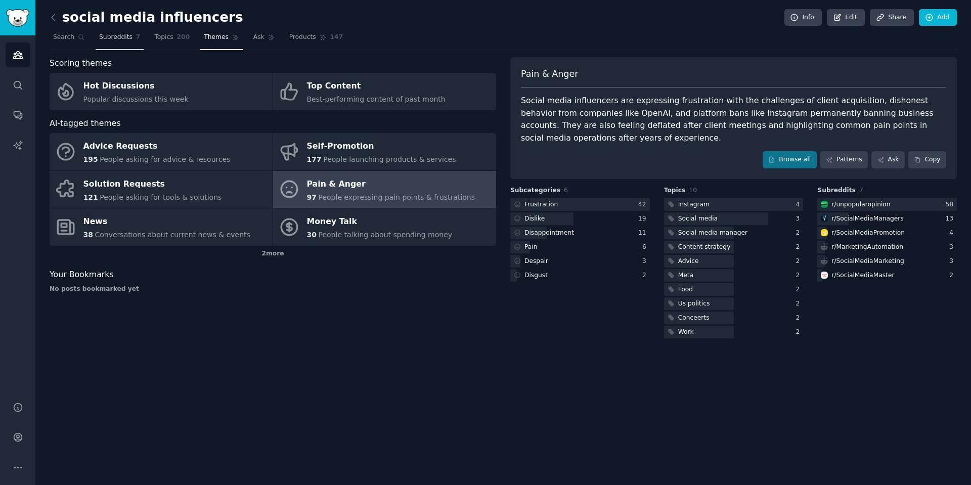
click at [107, 40] on span "Subreddits" at bounding box center [115, 37] width 33 height 9
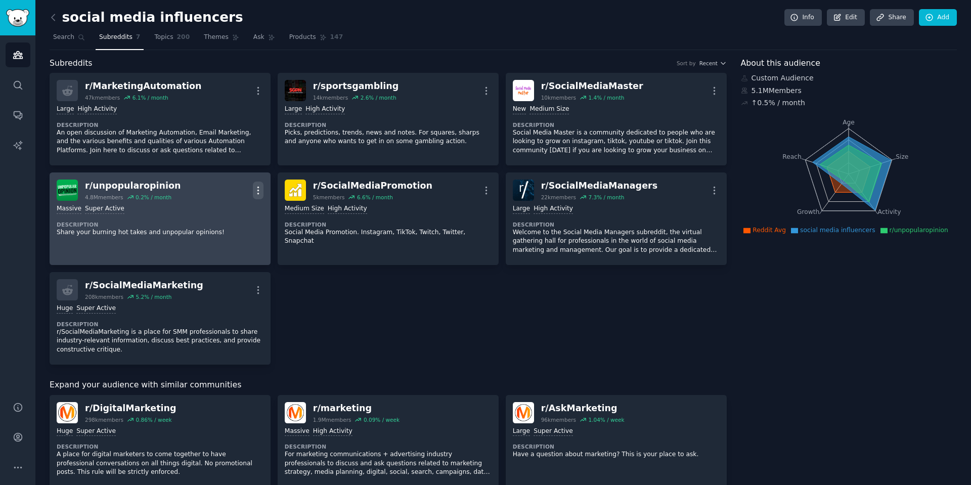
click at [255, 190] on icon "button" at bounding box center [258, 190] width 11 height 11
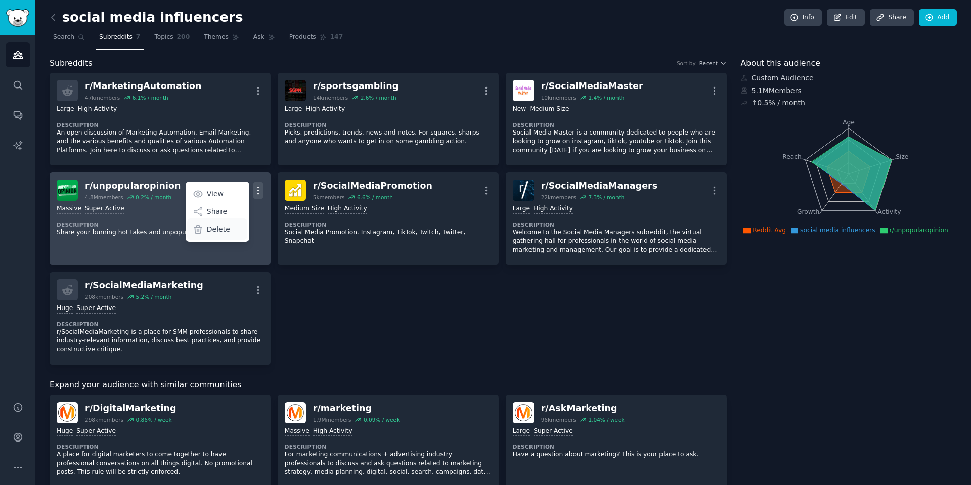
click at [223, 230] on p "Delete" at bounding box center [218, 229] width 23 height 11
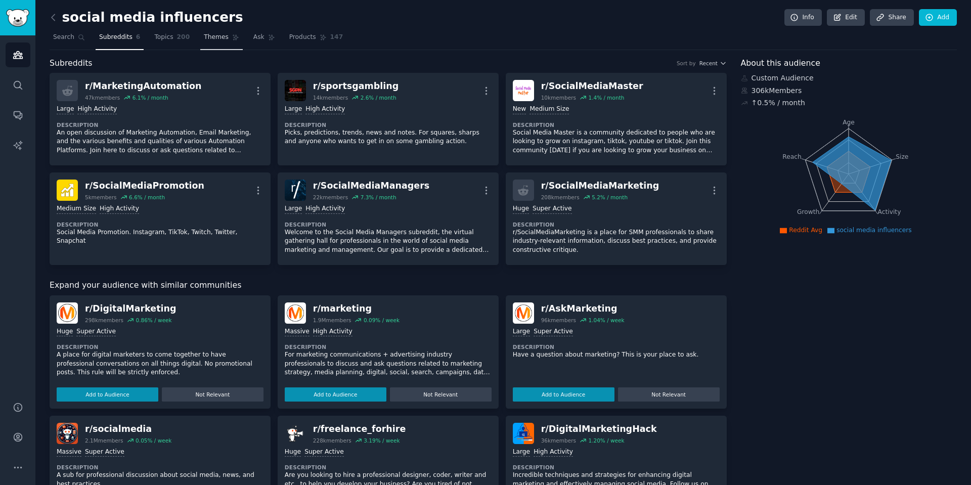
click at [209, 47] on link "Themes" at bounding box center [221, 39] width 42 height 21
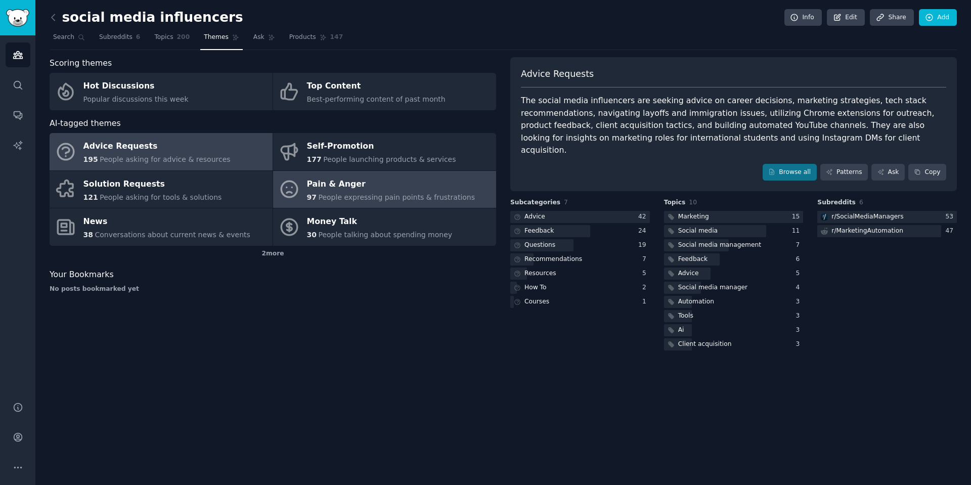
click at [345, 197] on span "People expressing pain points & frustrations" at bounding box center [396, 197] width 157 height 8
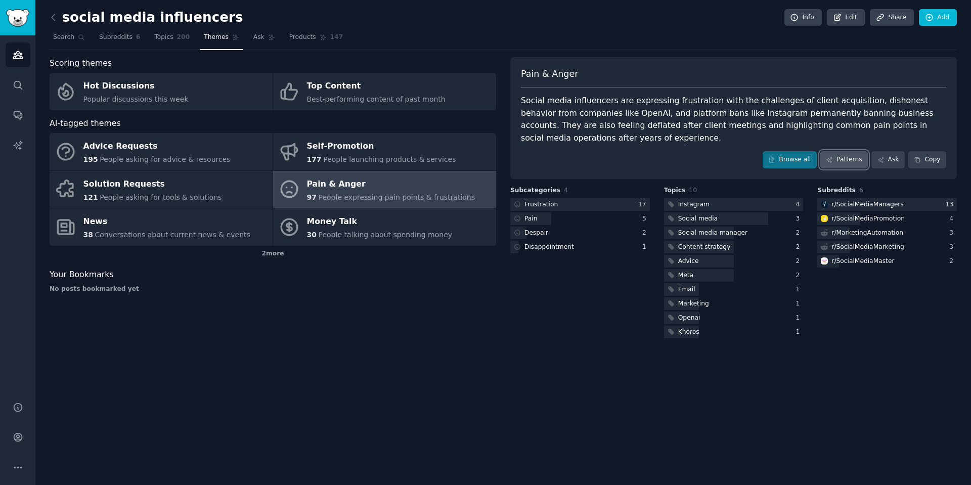
click at [852, 162] on link "Patterns" at bounding box center [844, 159] width 48 height 17
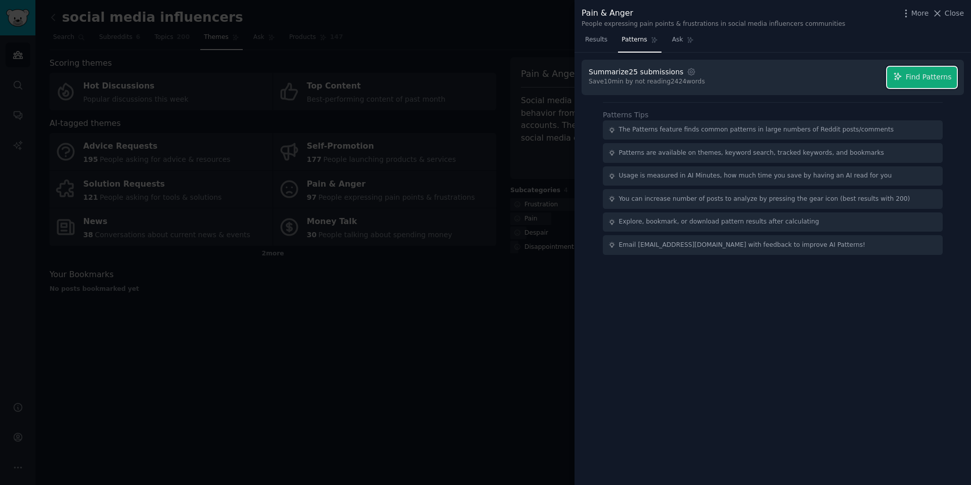
click at [933, 78] on span "Find Patterns" at bounding box center [929, 77] width 46 height 11
